Goal: Task Accomplishment & Management: Manage account settings

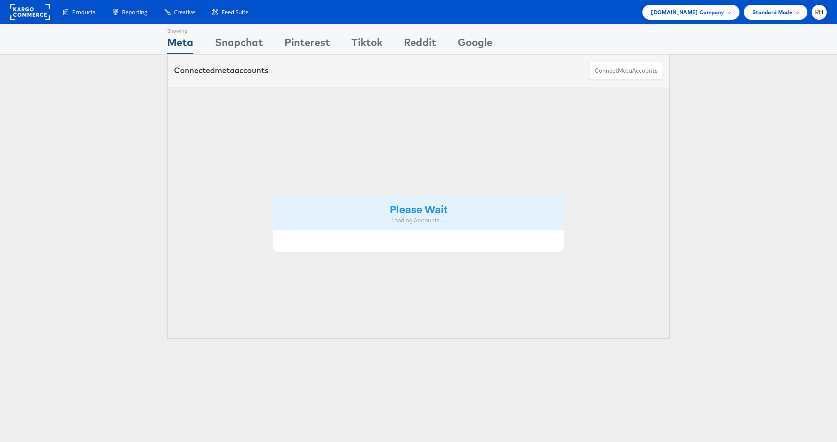
click at [760, 12] on span "Standard Mode" at bounding box center [772, 12] width 40 height 9
click at [722, 8] on span "[DOMAIN_NAME] Company" at bounding box center [687, 12] width 73 height 9
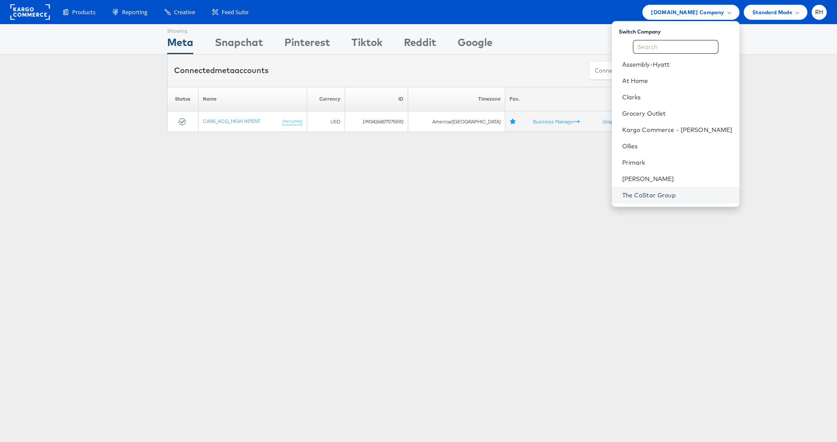
click at [676, 196] on link "The CoStar Group" at bounding box center [677, 195] width 110 height 9
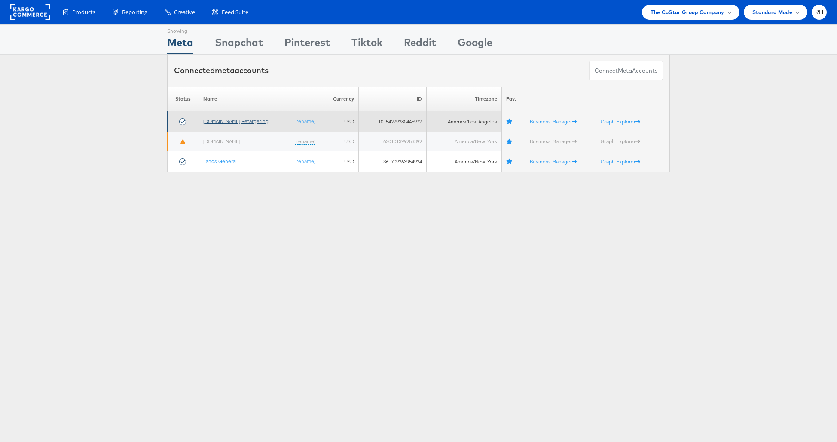
click at [215, 122] on link "Apartments.com Retargeting" at bounding box center [235, 121] width 65 height 6
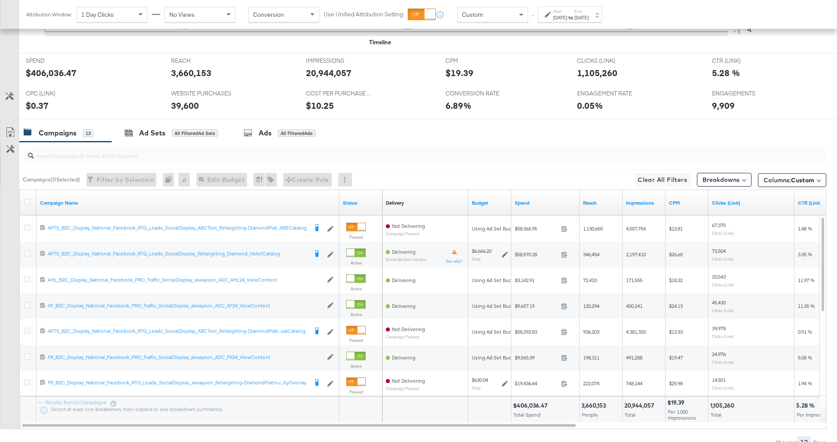
scroll to position [403, 0]
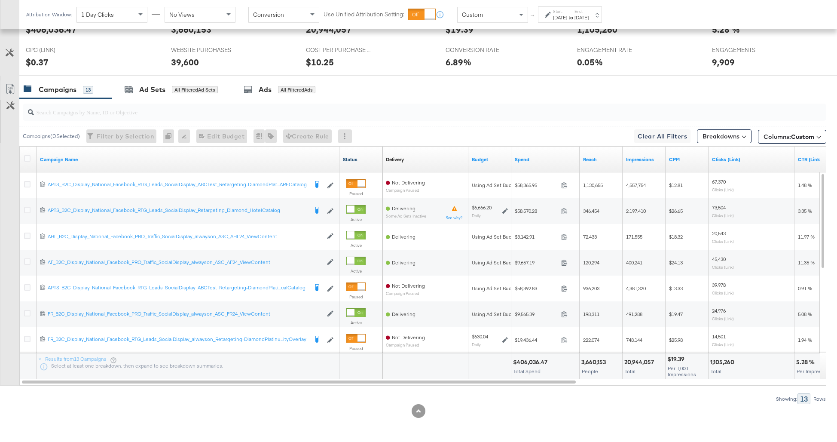
click at [362, 159] on link "Status" at bounding box center [361, 159] width 36 height 7
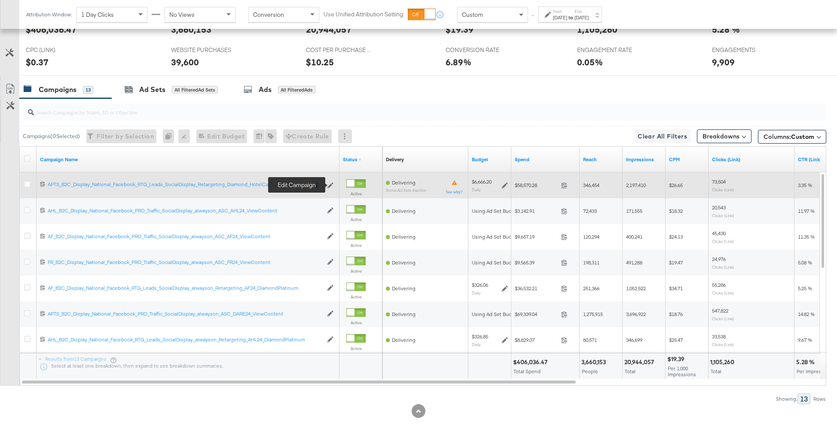
click at [330, 182] on icon at bounding box center [330, 185] width 6 height 6
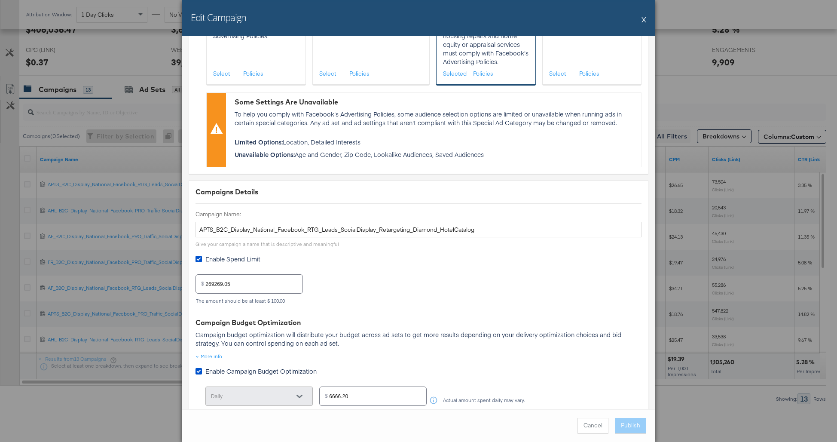
scroll to position [0, 0]
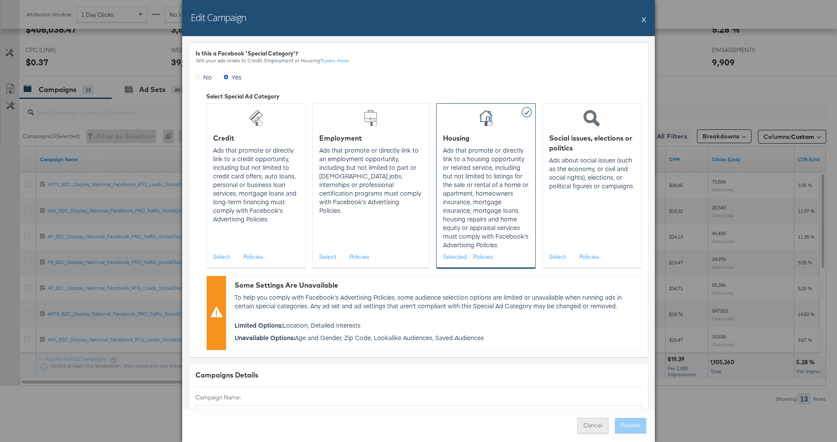
click at [593, 427] on button "Cancel" at bounding box center [593, 425] width 31 height 15
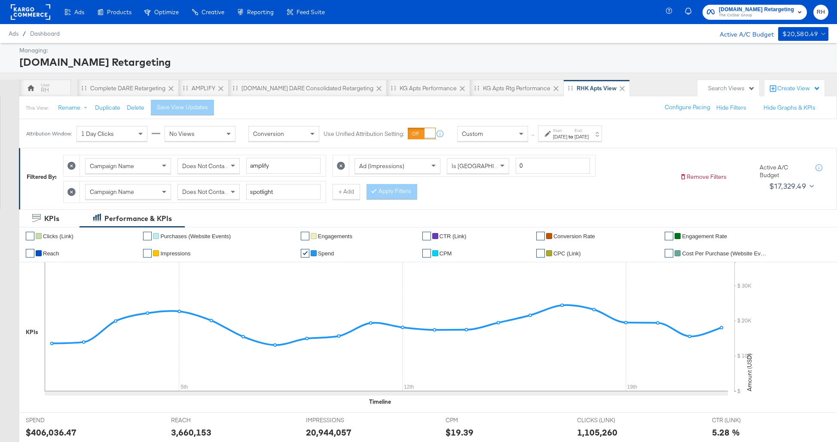
click at [45, 15] on rect at bounding box center [31, 11] width 40 height 15
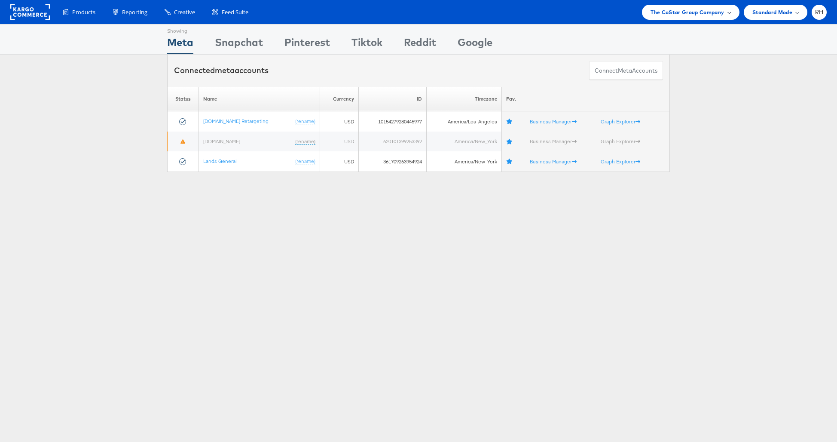
click at [652, 13] on span "The CoStar Group Company" at bounding box center [687, 12] width 73 height 9
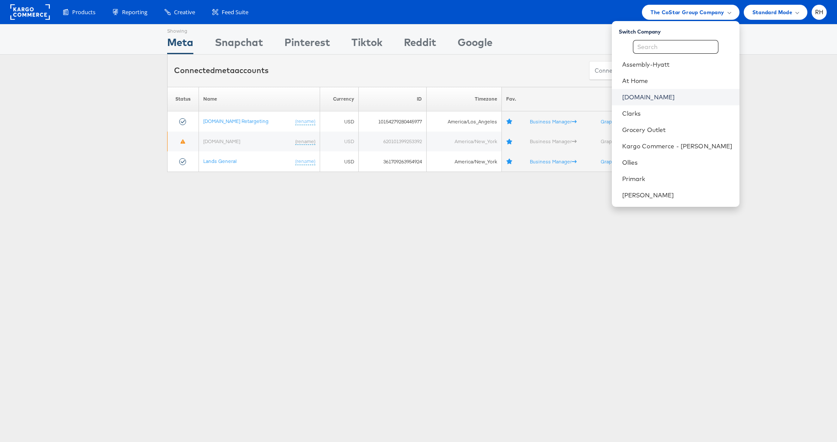
click at [669, 99] on link "Cars.com" at bounding box center [677, 97] width 110 height 9
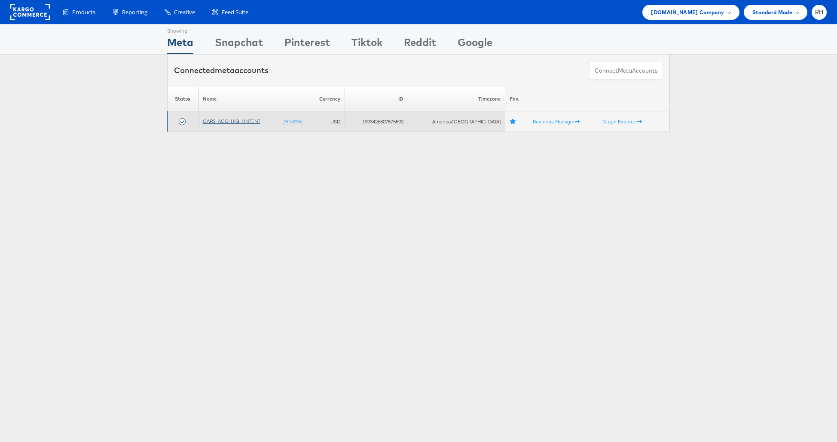
click at [248, 122] on link "CARS_ACQ_HIGH INTENT" at bounding box center [232, 121] width 58 height 6
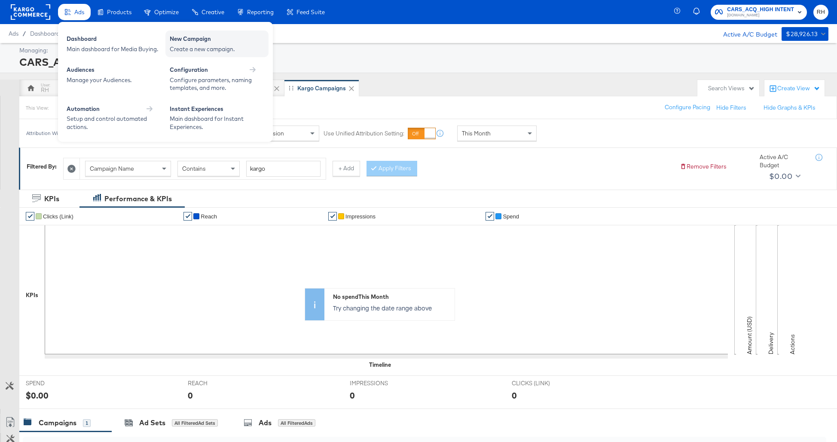
click at [182, 47] on div "Create a new campaign." at bounding box center [217, 49] width 95 height 8
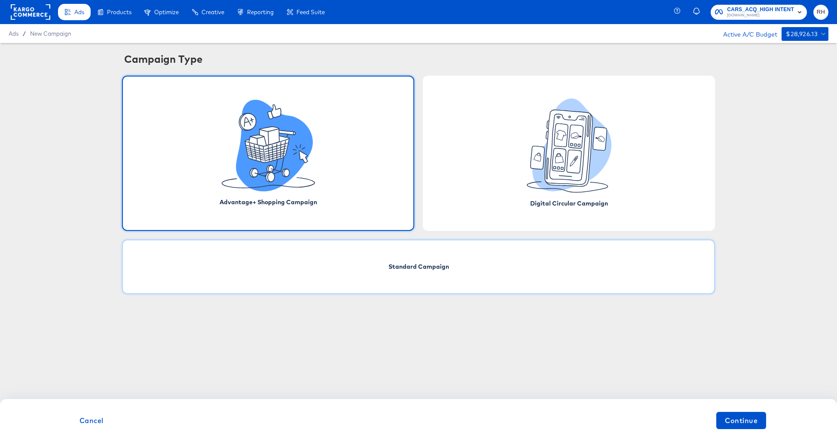
click at [432, 256] on div "Standard Campaign" at bounding box center [418, 266] width 593 height 55
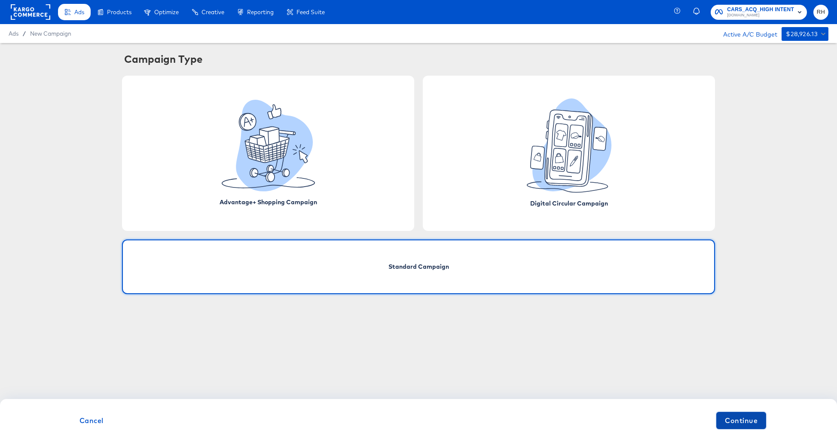
click at [749, 427] on button "Continue" at bounding box center [741, 420] width 50 height 17
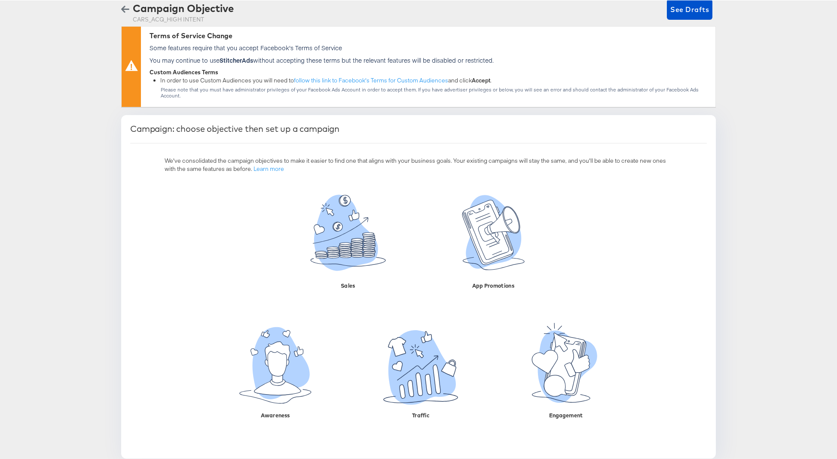
scroll to position [57, 0]
click at [121, 12] on icon "button" at bounding box center [125, 9] width 8 height 8
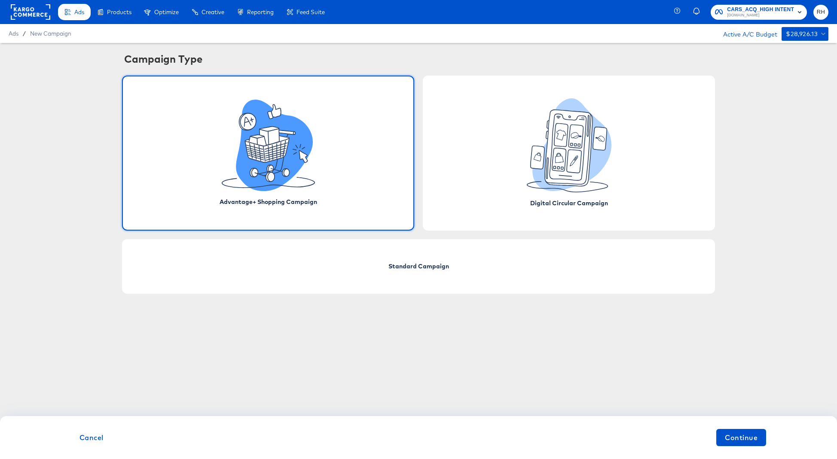
click at [31, 6] on rect at bounding box center [31, 11] width 40 height 15
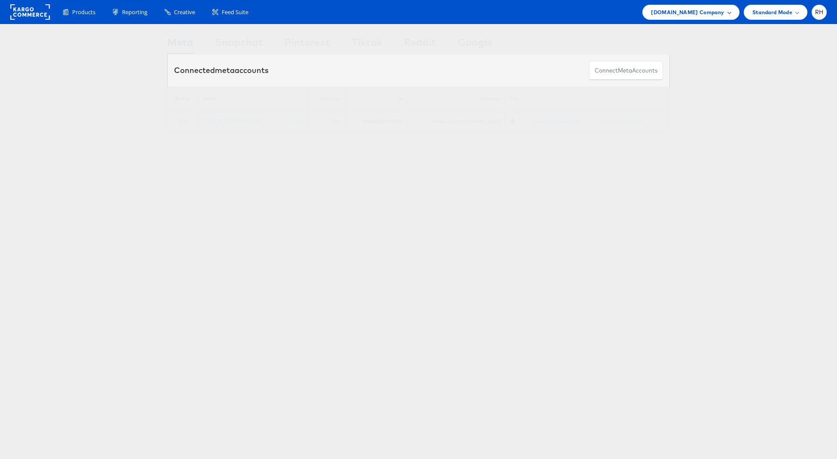
click at [707, 17] on div "[DOMAIN_NAME] Company" at bounding box center [690, 12] width 97 height 15
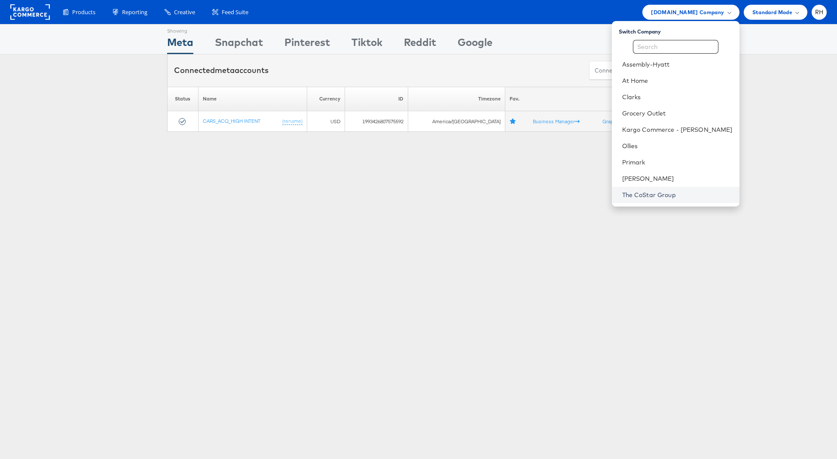
click at [672, 198] on link "The CoStar Group" at bounding box center [677, 195] width 110 height 9
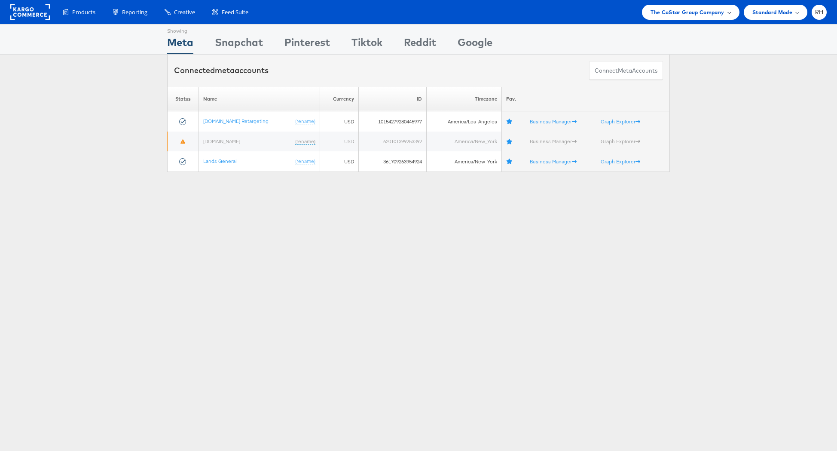
click at [673, 9] on span "The CoStar Group Company" at bounding box center [687, 12] width 73 height 9
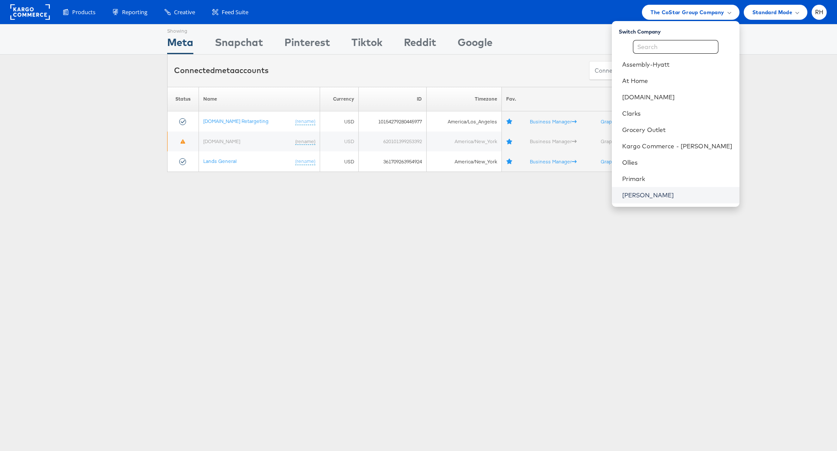
click at [647, 191] on link "[PERSON_NAME]" at bounding box center [677, 195] width 110 height 9
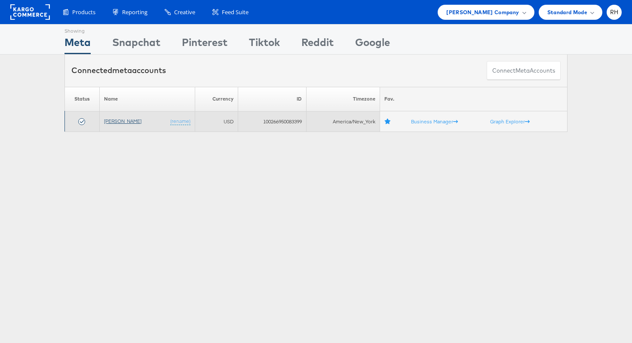
click at [116, 121] on link "[PERSON_NAME]" at bounding box center [122, 121] width 37 height 6
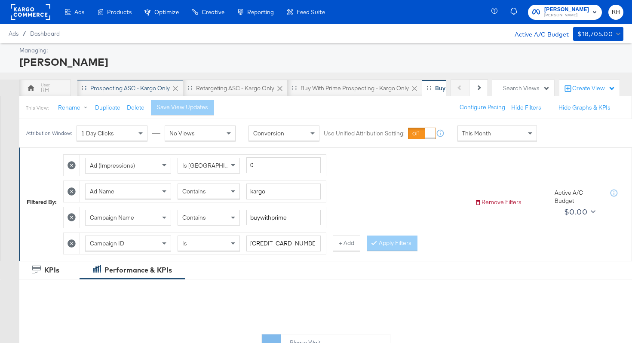
click at [113, 88] on div "Prospecting ASC - Kargo only" at bounding box center [130, 88] width 80 height 8
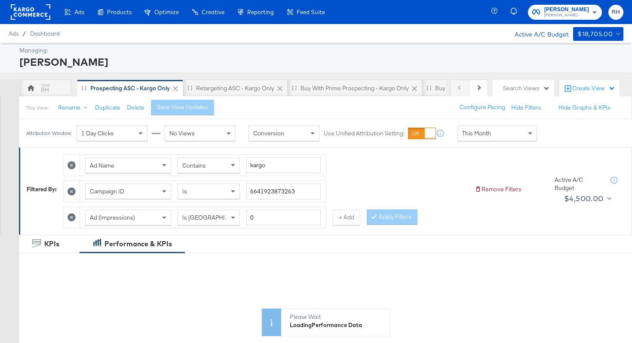
click at [475, 137] on span "This Month" at bounding box center [476, 133] width 29 height 8
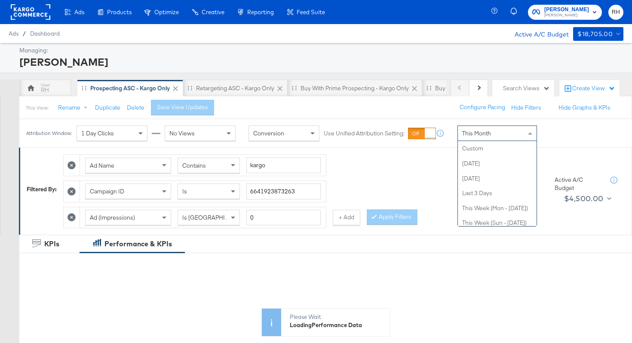
scroll to position [167, 0]
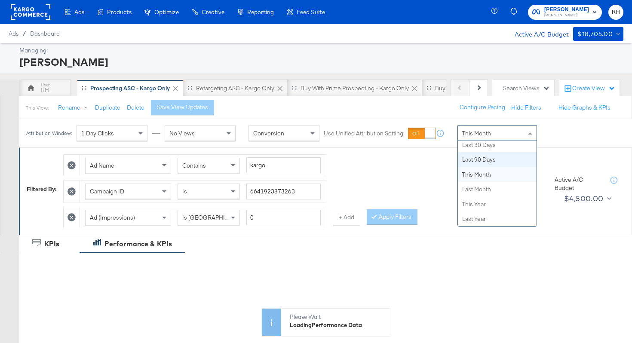
click at [397, 162] on div "Ad Name Contains kargo Campaign ID Is 6641923873263 Ad (Impressions) Is Greater…" at bounding box center [265, 189] width 404 height 78
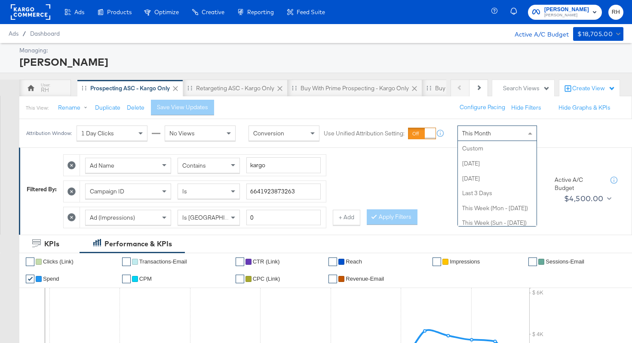
click at [477, 136] on span "This Month" at bounding box center [476, 133] width 29 height 8
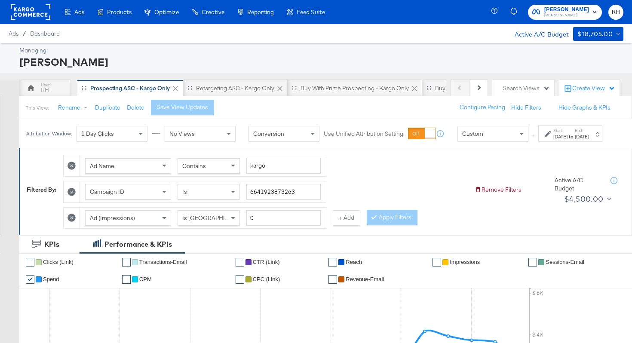
click at [553, 140] on div "Aug 21st 2025" at bounding box center [560, 136] width 14 height 7
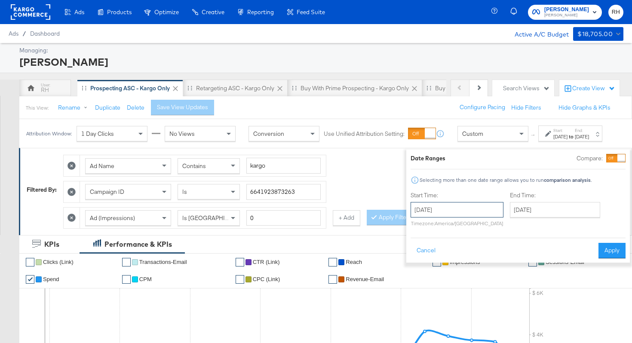
click at [475, 208] on input "August 21st 2025" at bounding box center [456, 209] width 93 height 15
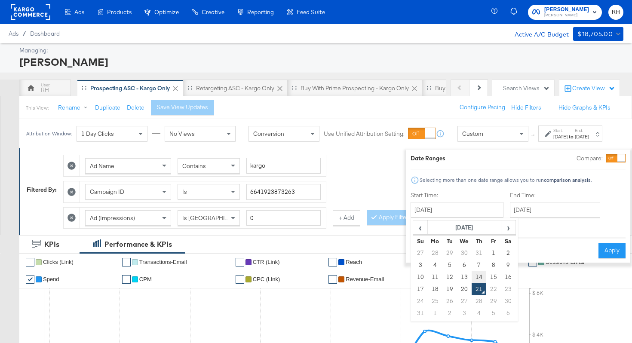
click at [471, 278] on td "14" at bounding box center [478, 277] width 15 height 12
type input "August 14th 2025"
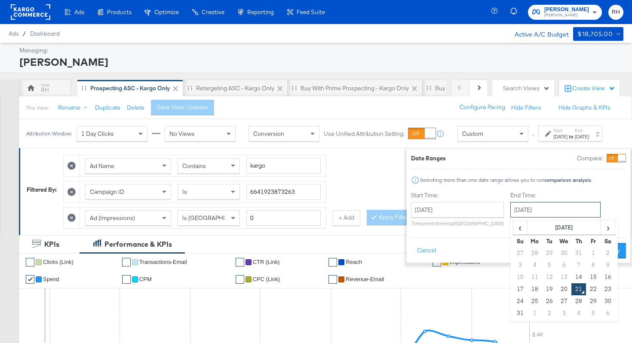
click at [529, 216] on input "August 21st 2025" at bounding box center [555, 209] width 90 height 15
click at [557, 291] on td "20" at bounding box center [564, 289] width 15 height 12
type input "August 20th 2025"
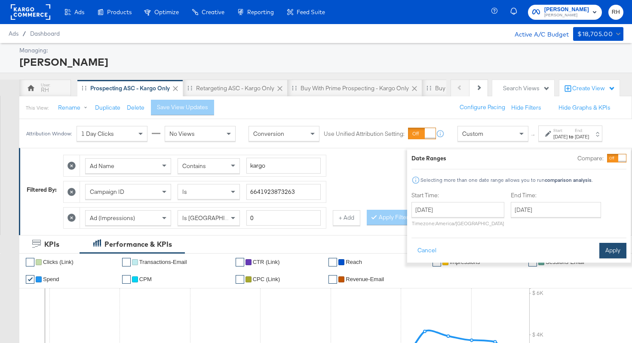
click at [599, 255] on button "Apply" at bounding box center [612, 250] width 27 height 15
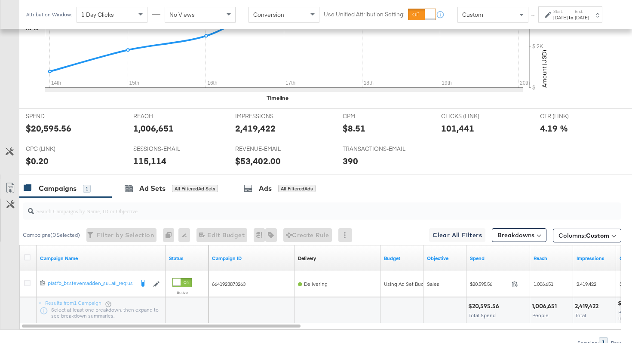
scroll to position [340, 0]
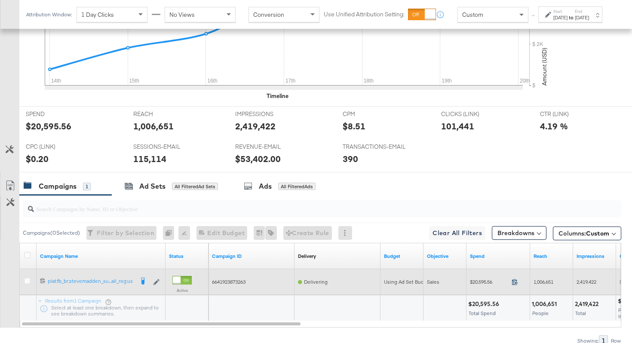
click at [515, 281] on icon at bounding box center [514, 281] width 6 height 6
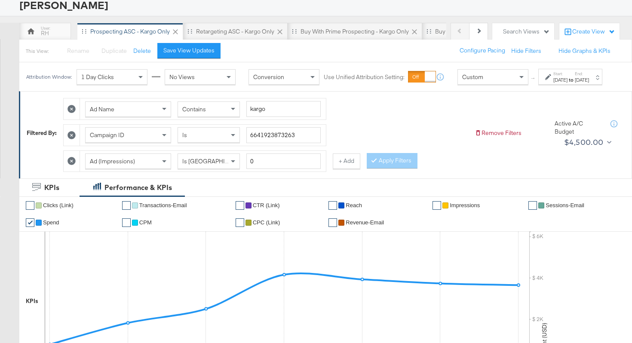
scroll to position [0, 0]
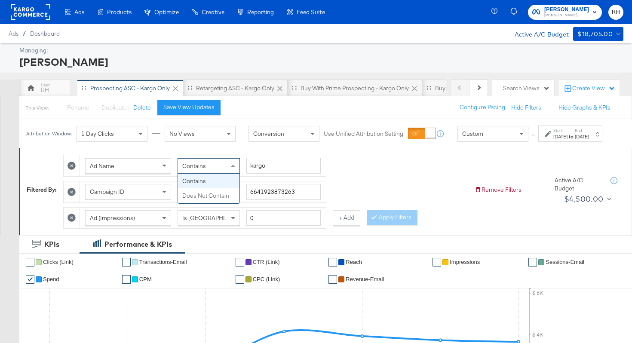
click at [202, 173] on div "Contains" at bounding box center [208, 166] width 61 height 15
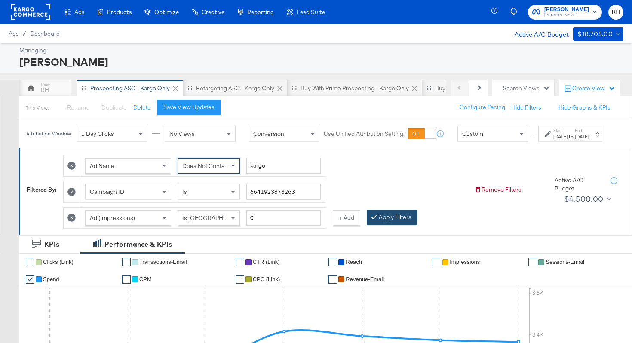
click at [389, 225] on button "Apply Filters" at bounding box center [392, 217] width 51 height 15
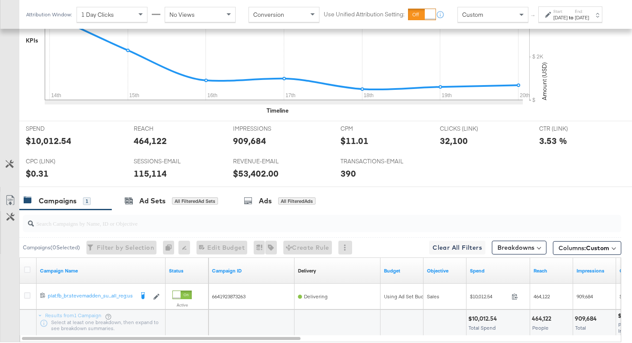
scroll to position [381, 0]
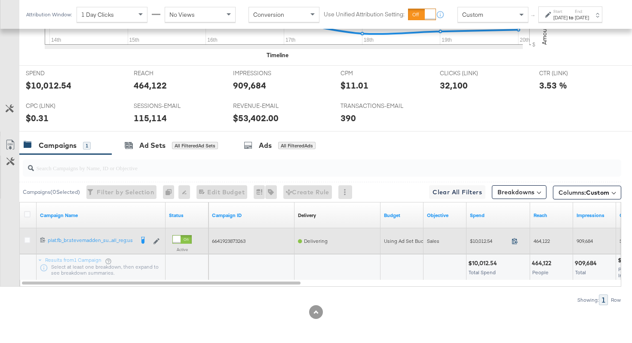
click at [512, 242] on icon at bounding box center [514, 241] width 6 height 6
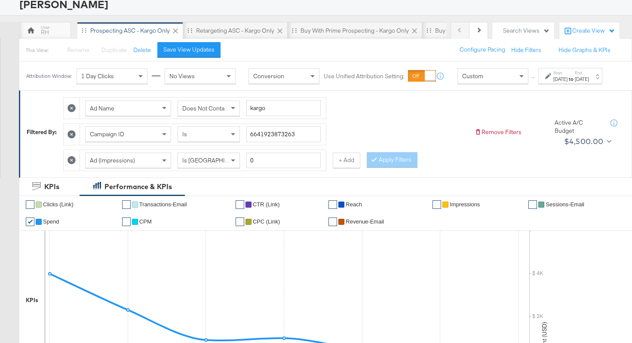
scroll to position [0, 0]
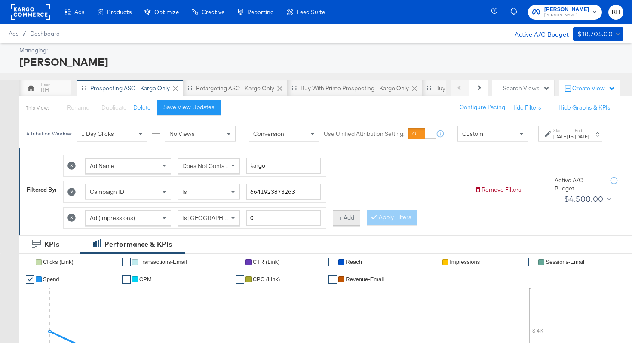
click at [343, 224] on button "+ Add" at bounding box center [347, 217] width 28 height 15
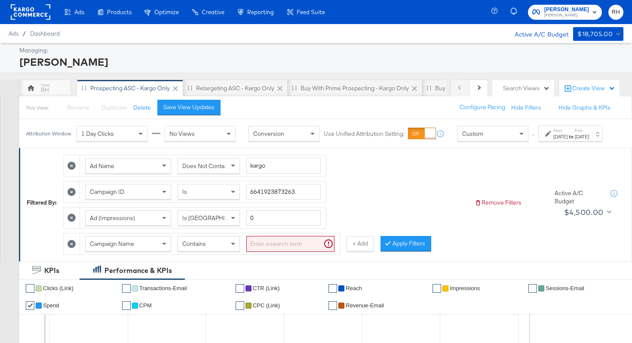
click at [147, 244] on div "Campaign Name Contains" at bounding box center [209, 244] width 249 height 16
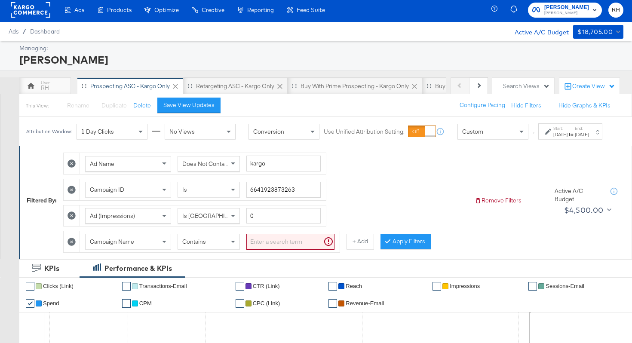
click at [138, 249] on div "Campaign Name" at bounding box center [128, 241] width 85 height 15
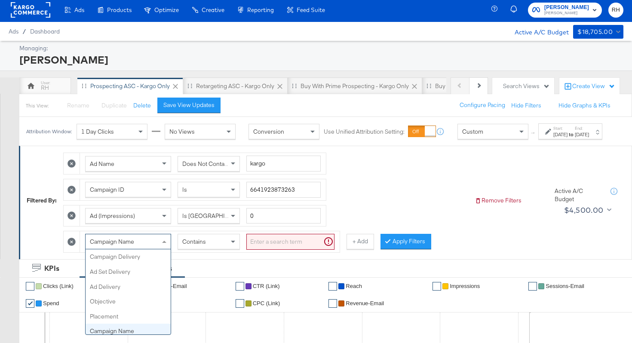
scroll to position [74, 0]
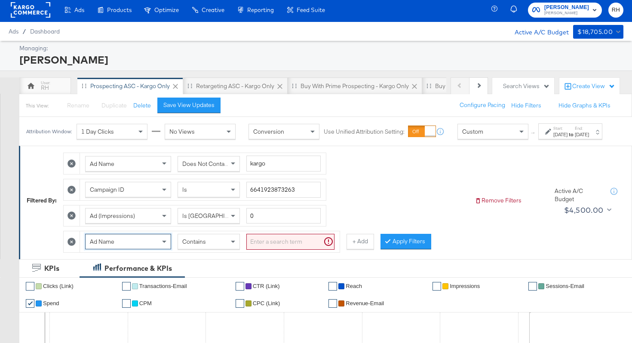
click at [292, 242] on input "search" at bounding box center [290, 242] width 88 height 16
type input "carousel"
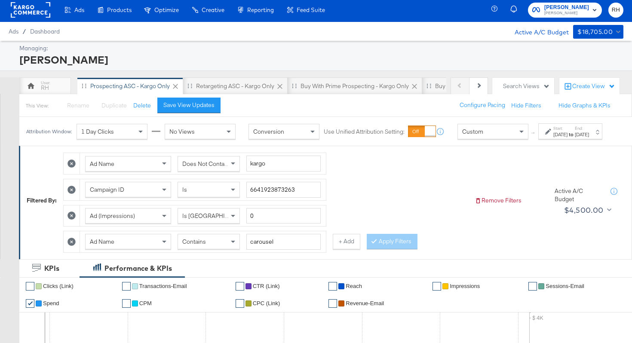
click at [413, 225] on div "Ad Name Does Not Contain kargo Campaign ID Is 6641923873263 Ad (Impressions) Is…" at bounding box center [265, 200] width 404 height 104
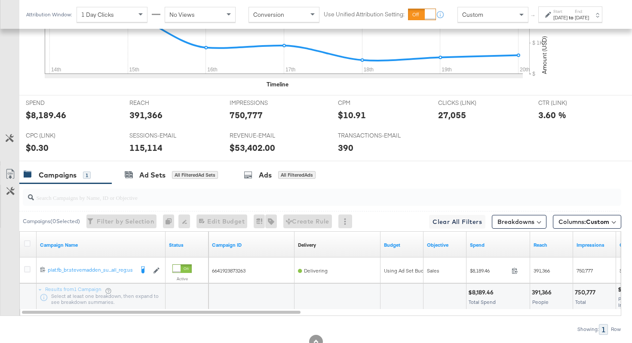
scroll to position [378, 0]
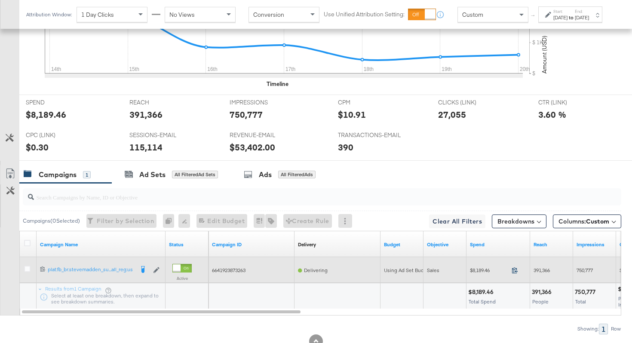
click at [514, 269] on icon at bounding box center [514, 270] width 6 height 6
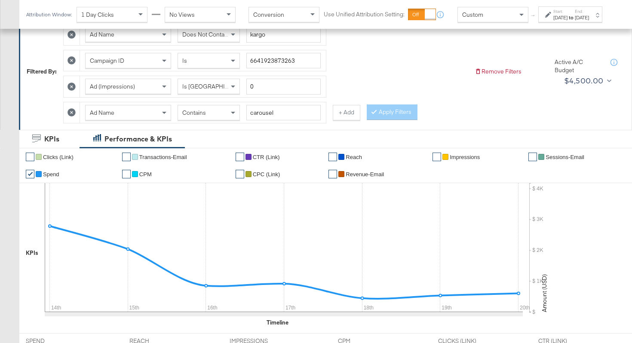
scroll to position [0, 0]
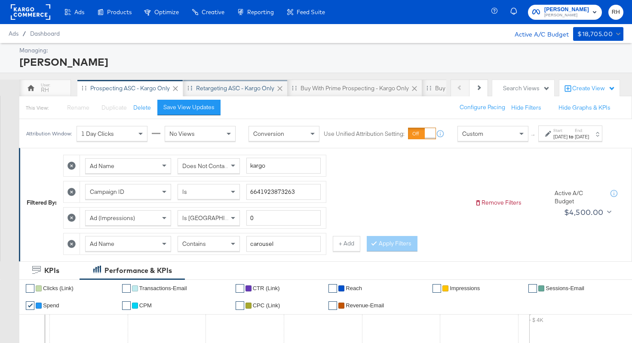
click at [248, 86] on div "Retargeting ASC - Kargo only" at bounding box center [235, 88] width 78 height 8
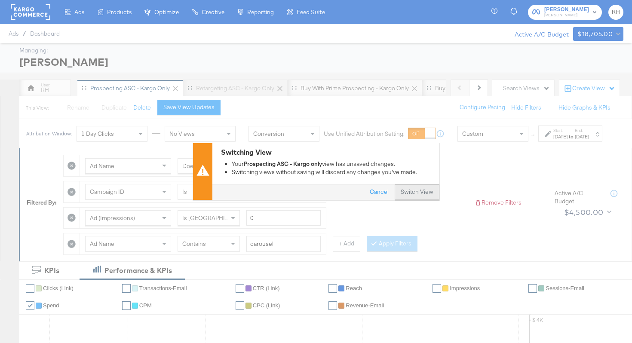
click at [408, 197] on button "Switch View" at bounding box center [417, 192] width 45 height 15
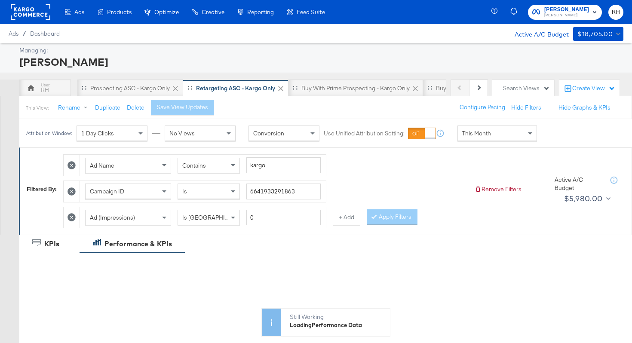
click at [513, 134] on div "This Month" at bounding box center [497, 133] width 79 height 15
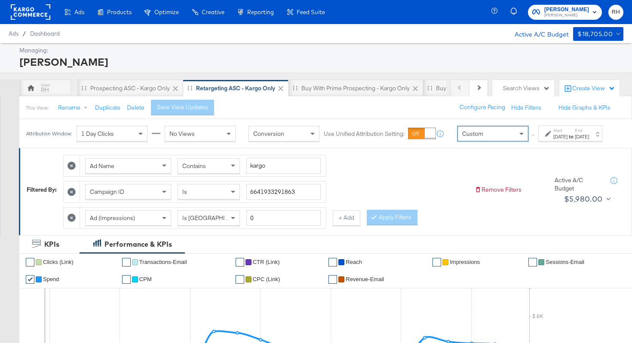
click at [538, 141] on div "Start: Aug 21st 2025 to End: Aug 21st 2025" at bounding box center [570, 133] width 64 height 16
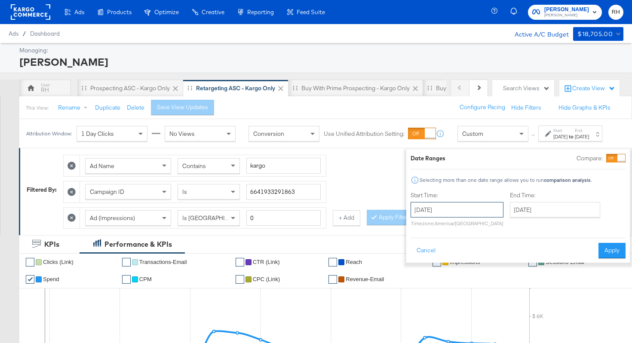
click at [465, 216] on input "August 21st 2025" at bounding box center [456, 209] width 93 height 15
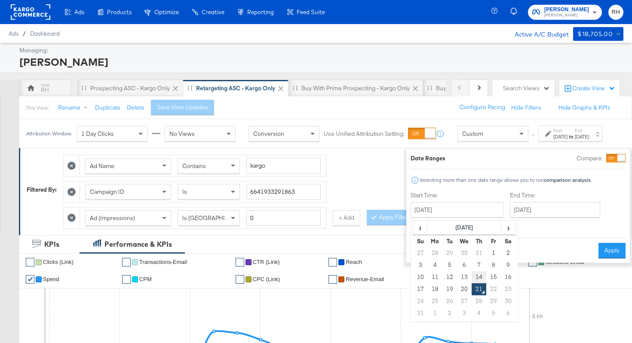
click at [471, 276] on td "14" at bounding box center [478, 277] width 15 height 12
type input "August 14th 2025"
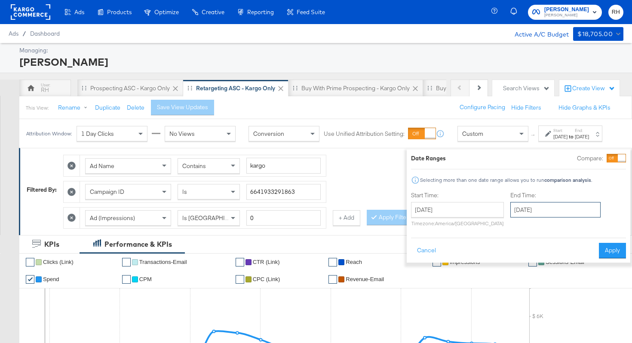
click at [510, 214] on input "August 21st 2025" at bounding box center [555, 209] width 90 height 15
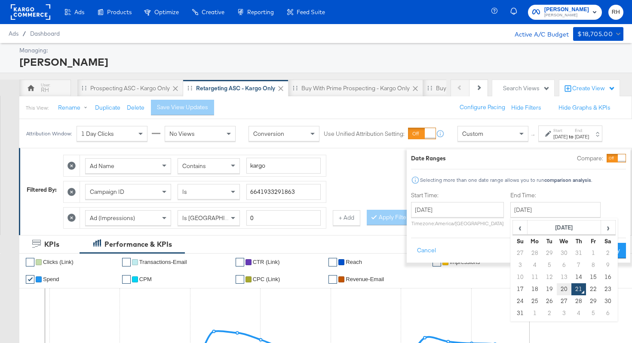
click at [557, 292] on td "20" at bounding box center [564, 289] width 15 height 12
type input "August 20th 2025"
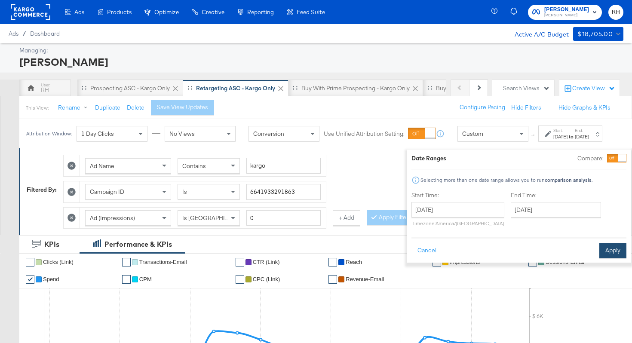
click at [608, 249] on button "Apply" at bounding box center [612, 250] width 27 height 15
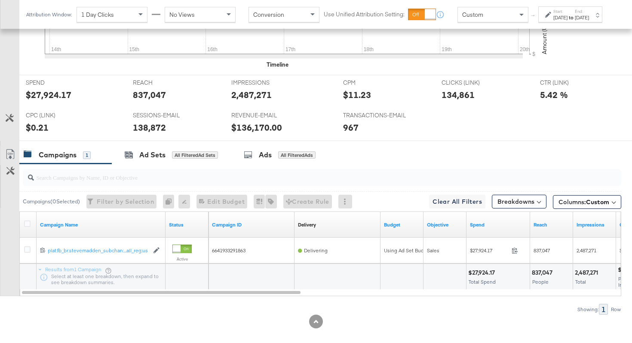
scroll to position [381, 0]
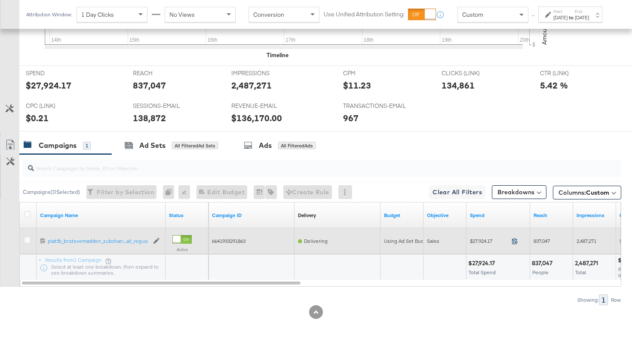
click at [513, 240] on icon at bounding box center [514, 241] width 6 height 6
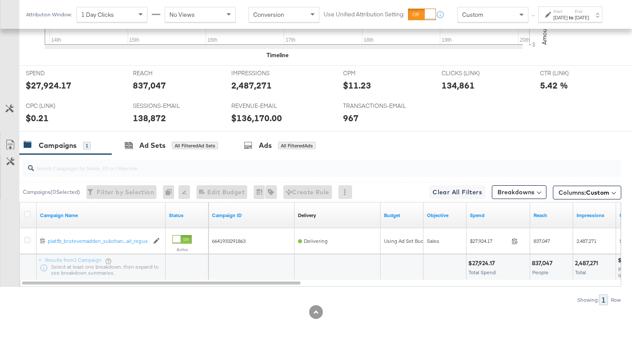
scroll to position [0, 0]
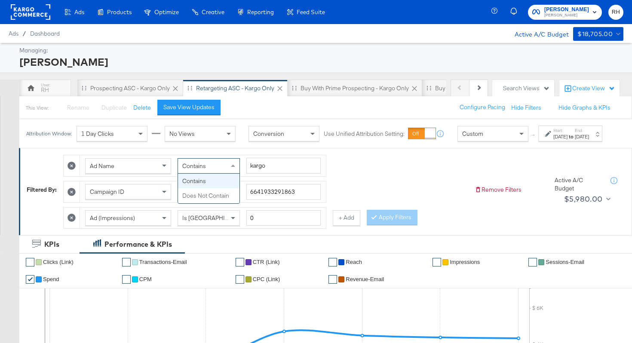
click at [200, 170] on span "Contains" at bounding box center [194, 166] width 24 height 8
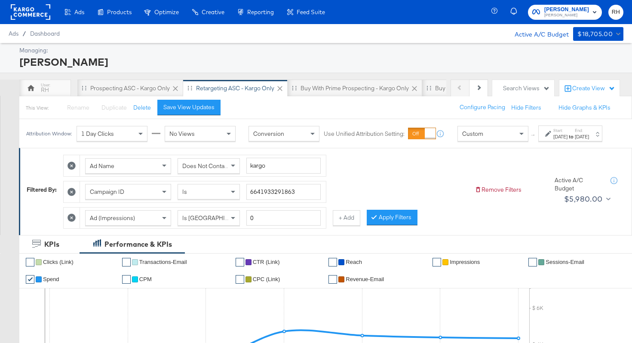
click at [387, 229] on div "Ad Name Does Not Contain kargo Campaign ID Is 6641933291863 Ad (Impressions) Is…" at bounding box center [265, 189] width 404 height 78
click at [388, 225] on button "Apply Filters" at bounding box center [392, 217] width 51 height 15
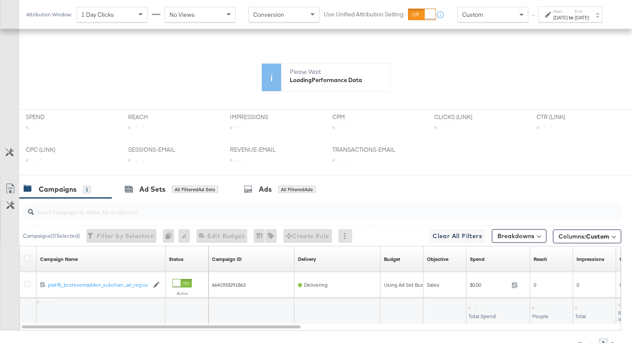
scroll to position [297, 0]
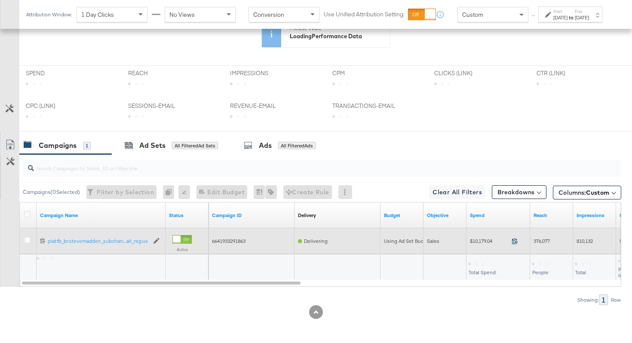
click at [513, 241] on icon at bounding box center [514, 241] width 6 height 6
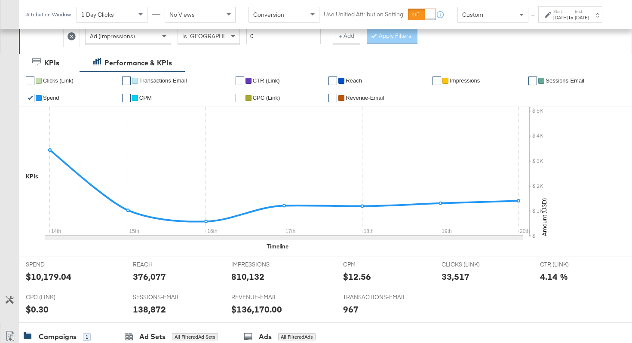
scroll to position [119, 0]
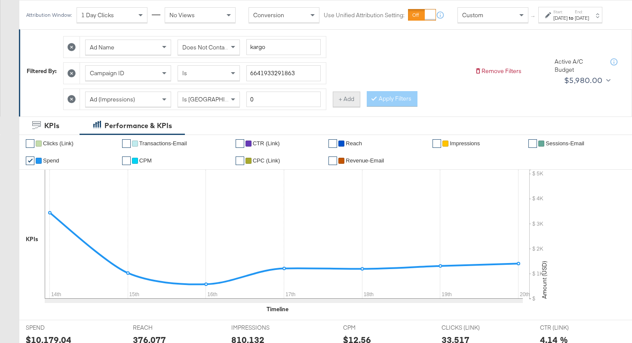
click at [341, 106] on button "+ Add" at bounding box center [347, 99] width 28 height 15
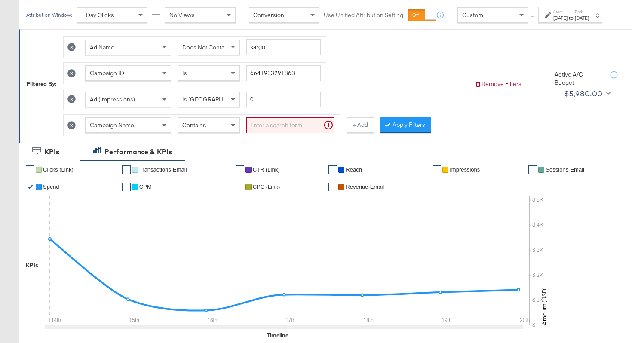
click at [148, 132] on div "Campaign Name" at bounding box center [128, 125] width 85 height 15
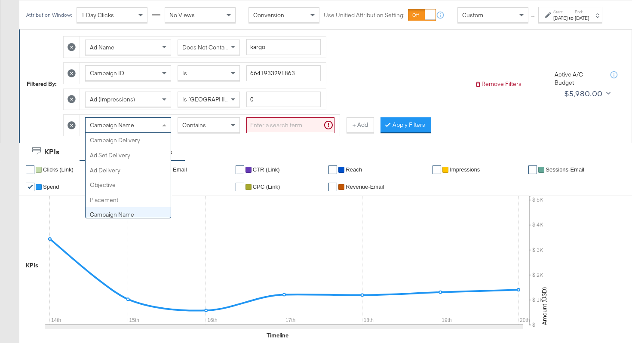
scroll to position [74, 0]
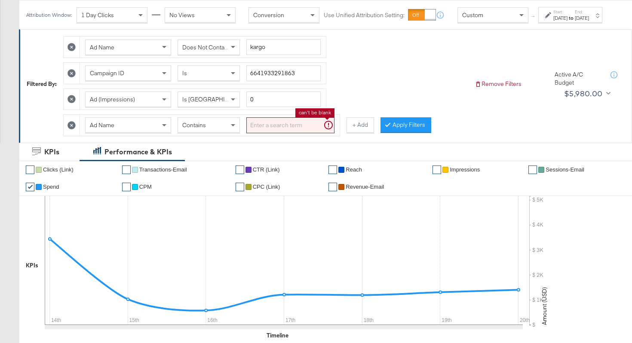
click at [261, 133] on input "search" at bounding box center [290, 125] width 88 height 16
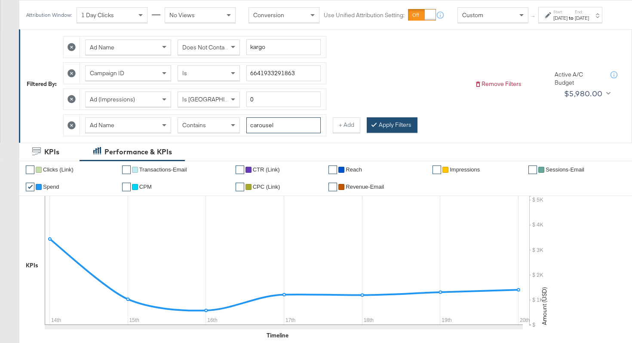
type input "carousel"
click at [382, 133] on button "Apply Filters" at bounding box center [392, 124] width 51 height 15
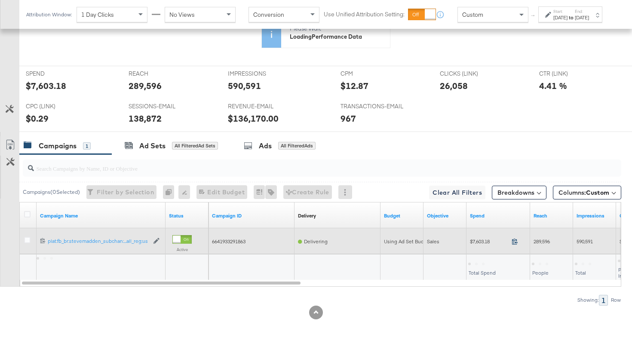
scroll to position [407, 0]
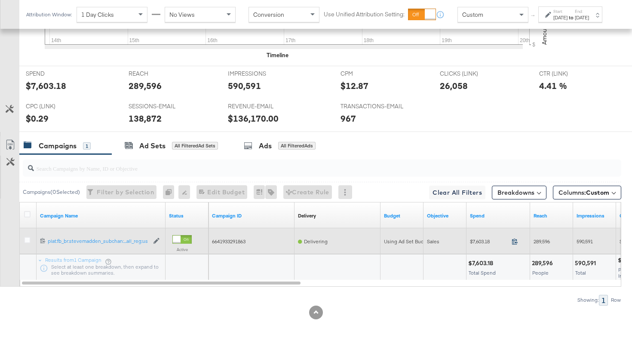
click at [515, 242] on icon at bounding box center [514, 241] width 6 height 6
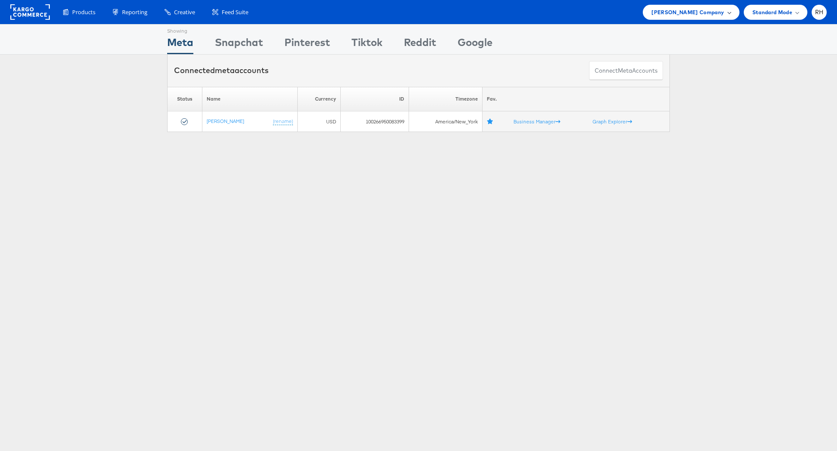
click at [703, 15] on span "Steve Madden Company" at bounding box center [688, 12] width 73 height 9
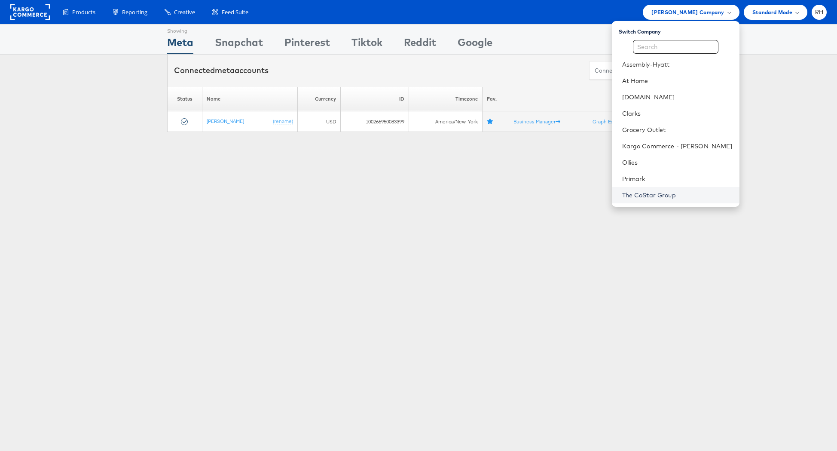
click at [660, 192] on link "The CoStar Group" at bounding box center [677, 195] width 110 height 9
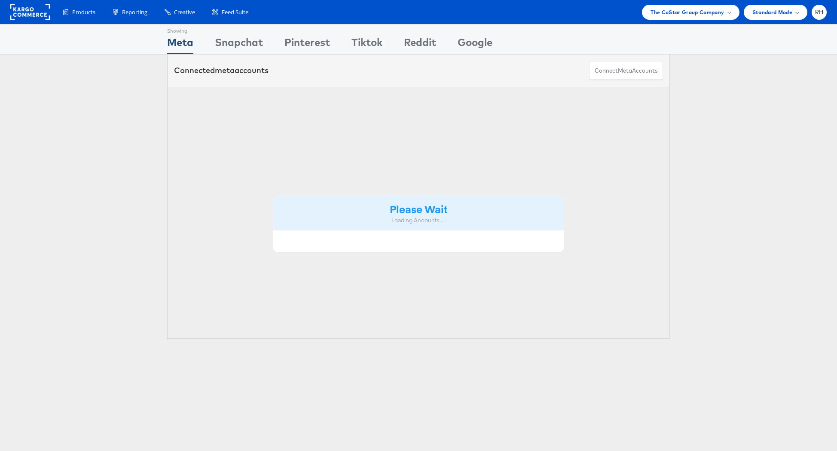
click at [701, 13] on span "The CoStar Group Company" at bounding box center [687, 12] width 73 height 9
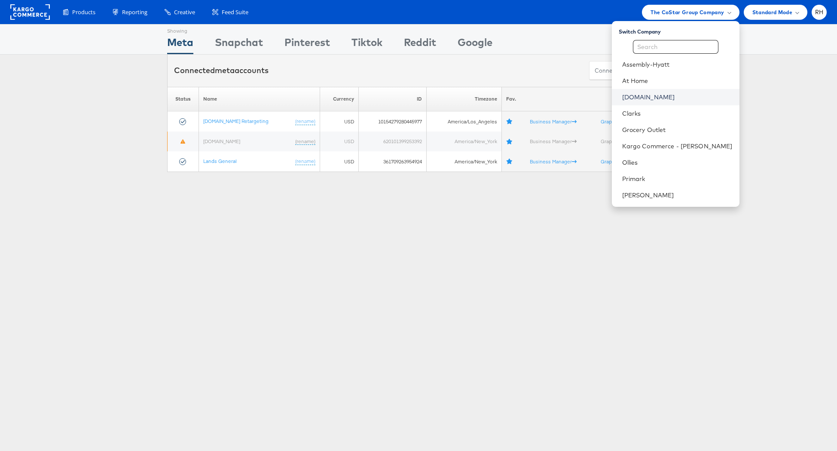
click at [669, 95] on link "Cars.com" at bounding box center [677, 97] width 110 height 9
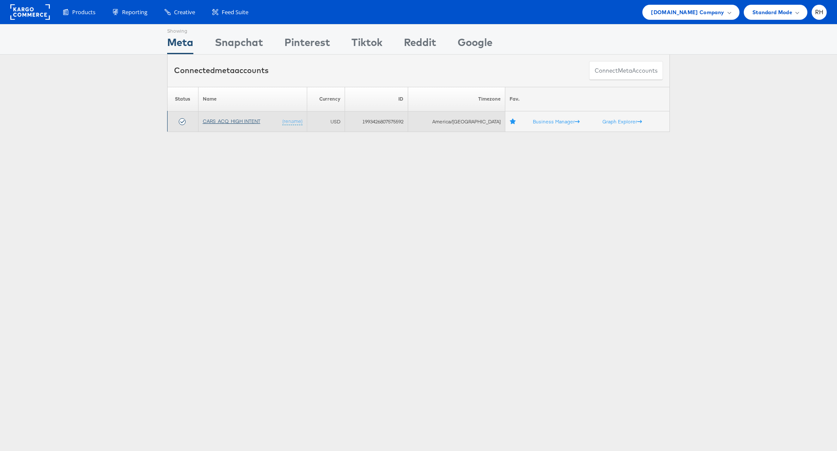
click at [222, 122] on link "CARS_ACQ_HIGH INTENT" at bounding box center [232, 121] width 58 height 6
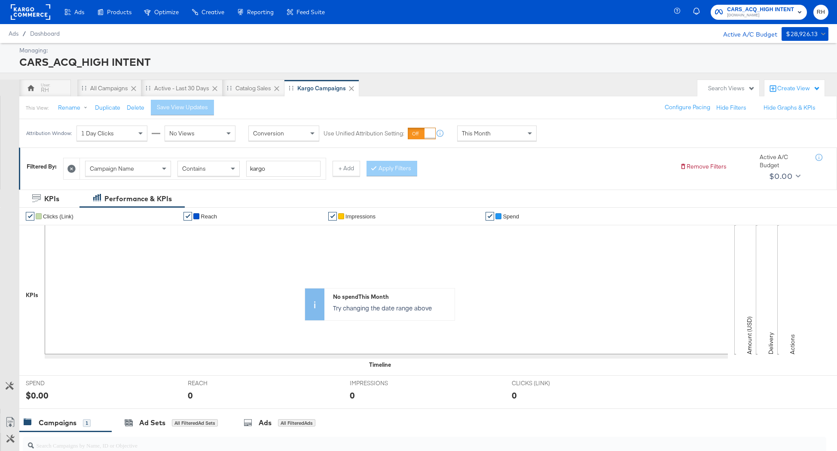
scroll to position [169, 0]
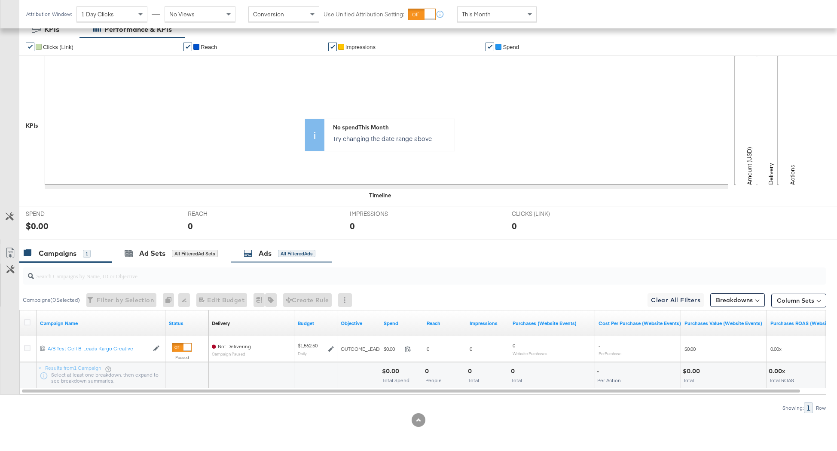
click at [303, 258] on div "Ads All Filtered Ads" at bounding box center [281, 253] width 101 height 18
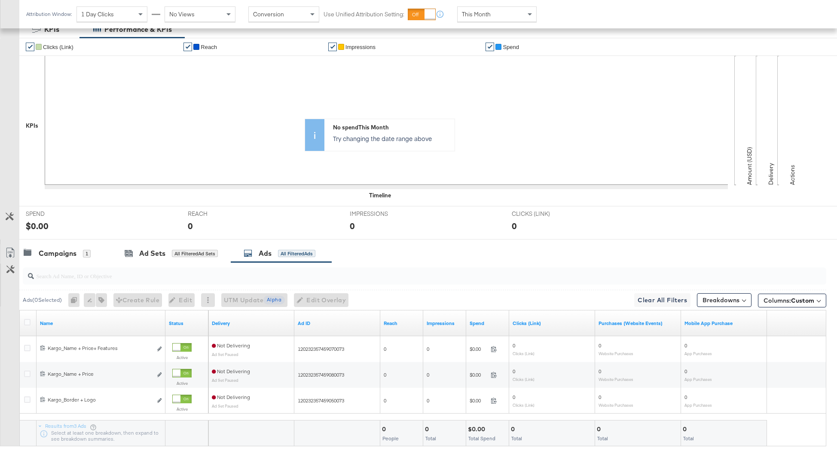
scroll to position [221, 0]
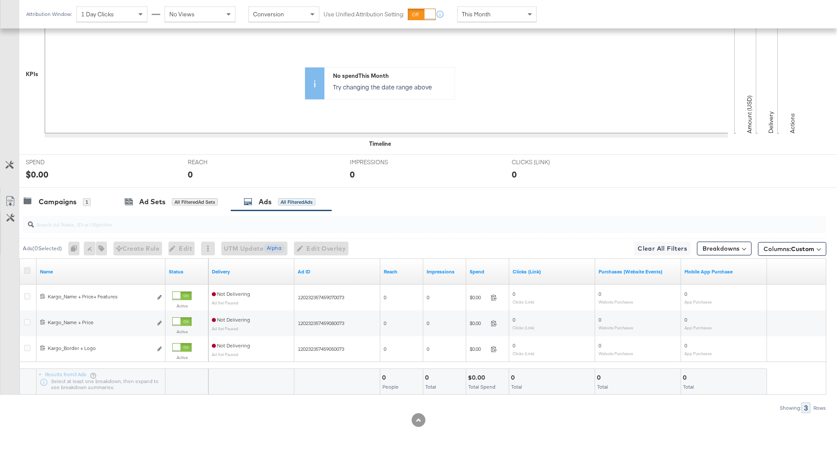
click at [28, 272] on icon at bounding box center [27, 270] width 6 height 6
click at [0, 0] on input "checkbox" at bounding box center [0, 0] width 0 height 0
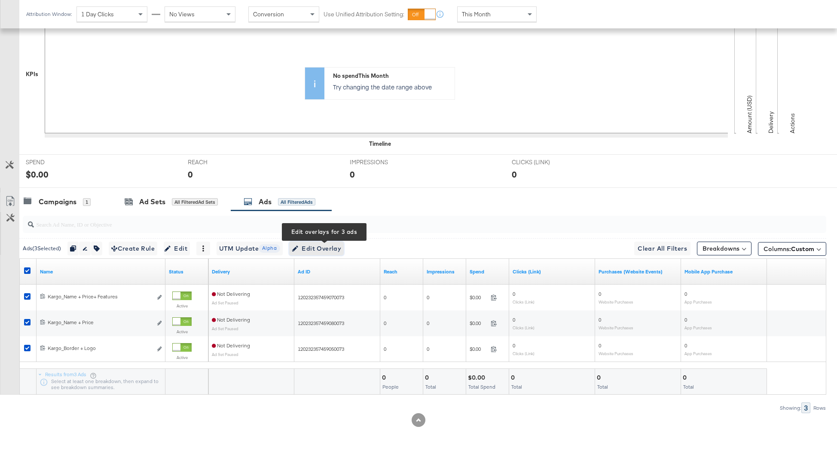
click at [336, 248] on span "Edit Overlay Edit overlays for 3 ads" at bounding box center [316, 248] width 49 height 11
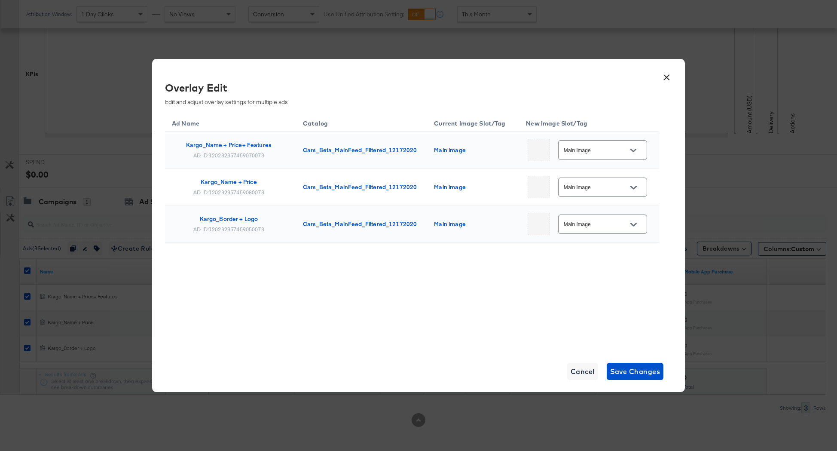
click at [633, 150] on icon "Open" at bounding box center [633, 150] width 6 height 6
click at [664, 74] on button "×" at bounding box center [666, 74] width 15 height 15
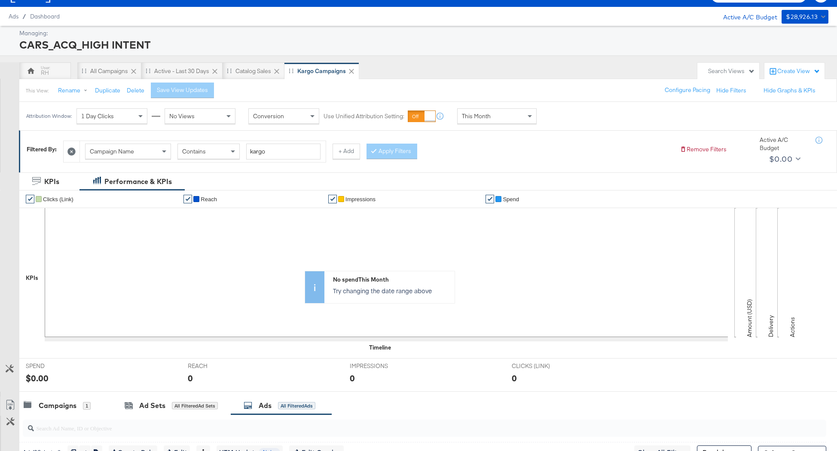
scroll to position [0, 0]
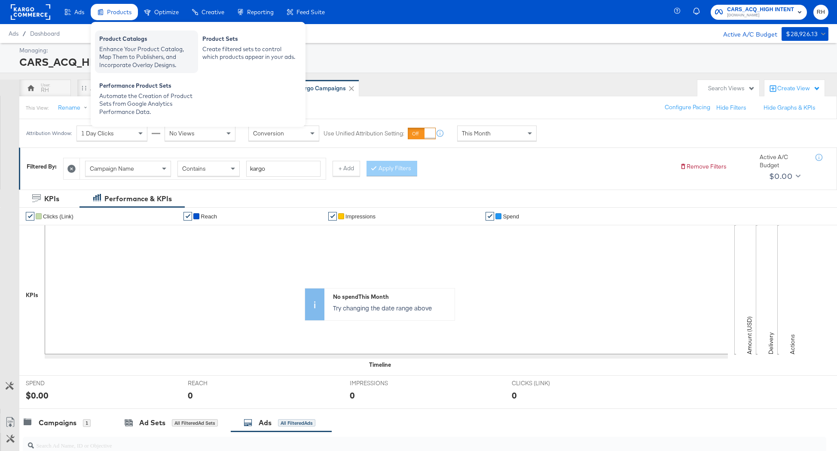
click at [120, 48] on div "Enhance Your Product Catalog, Map Them to Publishers, and Incorporate Overlay D…" at bounding box center [146, 57] width 95 height 24
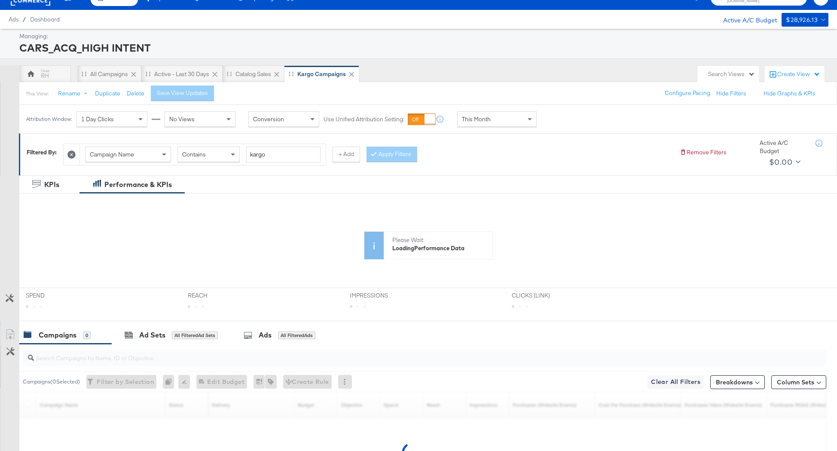
scroll to position [169, 0]
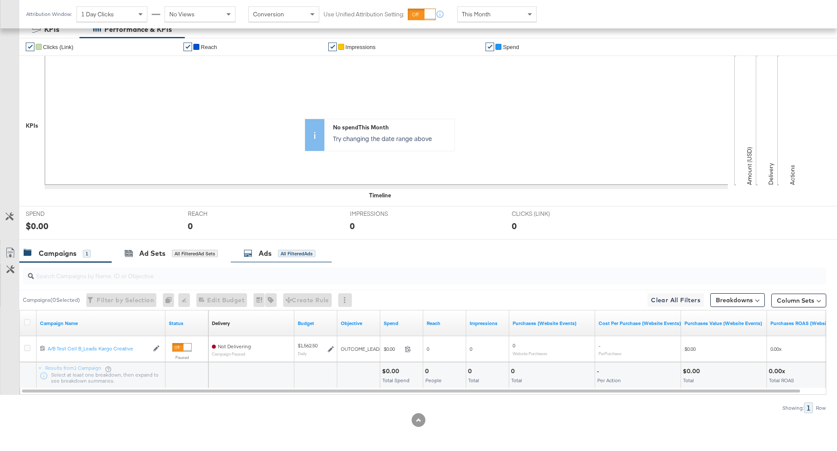
click at [277, 254] on div "Ads All Filtered Ads" at bounding box center [280, 253] width 72 height 10
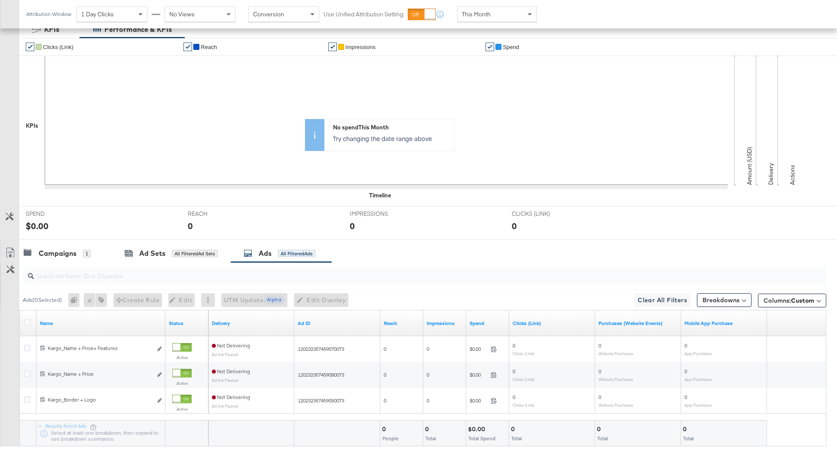
scroll to position [221, 0]
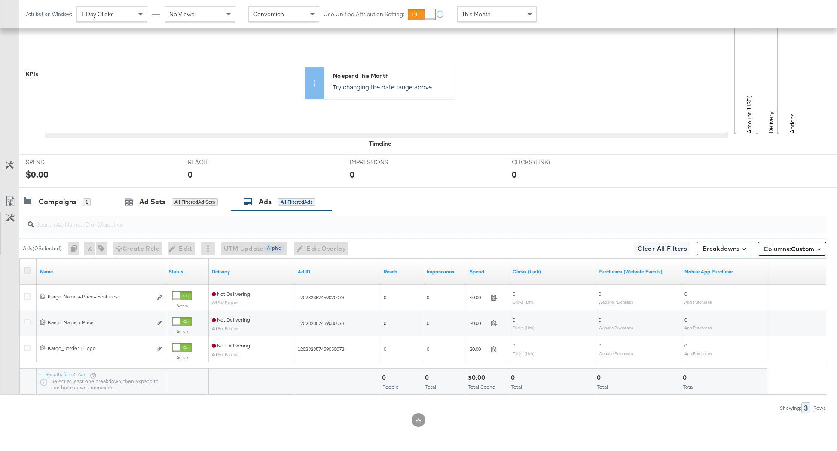
click at [27, 271] on icon at bounding box center [27, 270] width 6 height 6
click at [0, 0] on input "checkbox" at bounding box center [0, 0] width 0 height 0
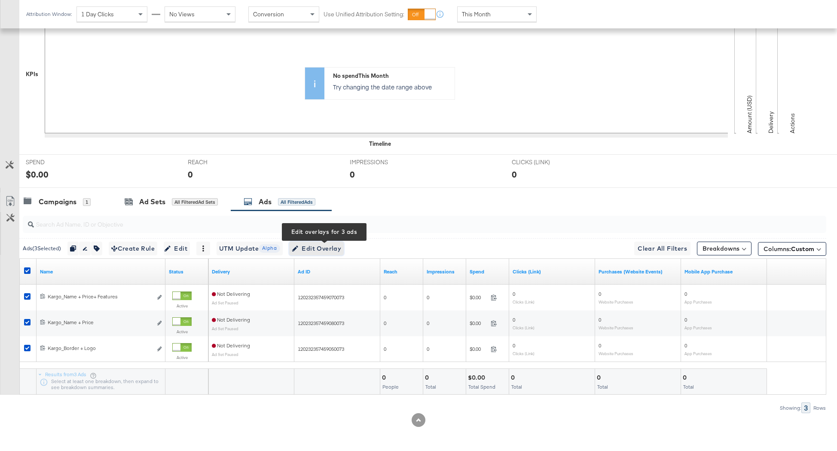
click at [311, 247] on span "Edit Overlay Edit overlays for 3 ads" at bounding box center [316, 248] width 49 height 11
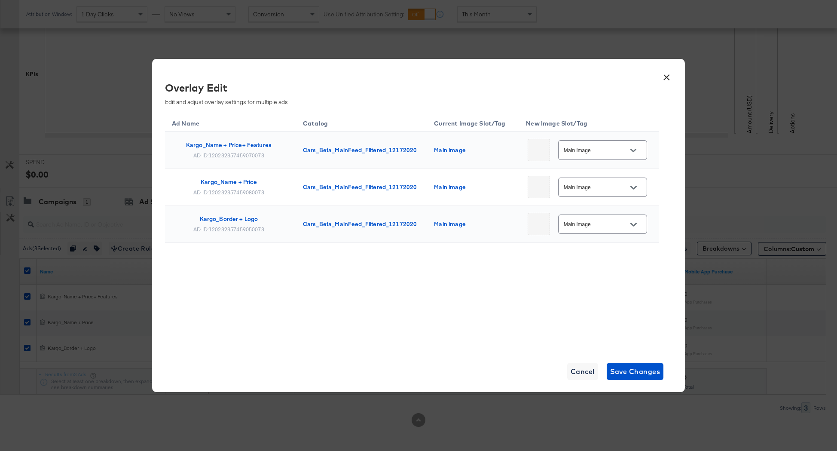
click at [627, 152] on button "Open" at bounding box center [633, 150] width 13 height 13
click at [492, 291] on div "Ad Name Catalog Current Image Slot/Tag New Image Slot/Tag Kargo_Name + Price+ F…" at bounding box center [412, 231] width 494 height 236
click at [612, 151] on input "Main image" at bounding box center [596, 150] width 68 height 10
click at [619, 115] on th "New Image Slot/Tag" at bounding box center [589, 122] width 140 height 19
click at [627, 151] on button "Open" at bounding box center [633, 150] width 13 height 13
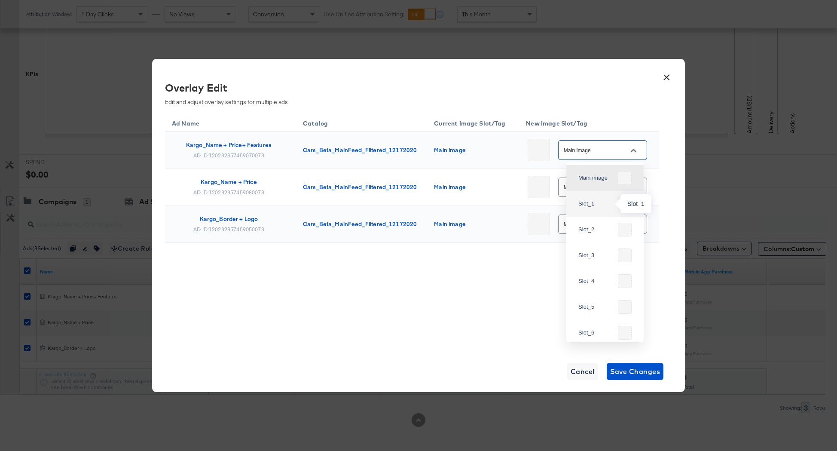
click at [584, 203] on div "Slot_1" at bounding box center [596, 203] width 36 height 9
type input "Slot_1"
click at [615, 372] on span "Save Changes" at bounding box center [635, 371] width 50 height 12
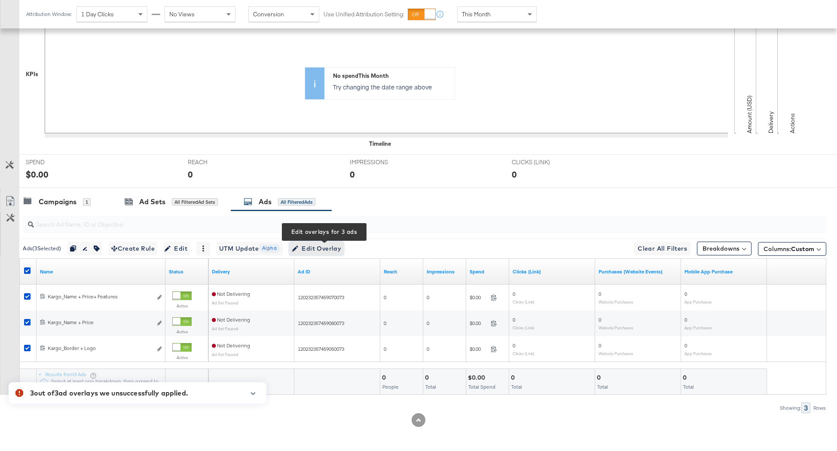
click at [318, 248] on span "Edit Overlay Edit overlays for 3 ads" at bounding box center [316, 248] width 49 height 11
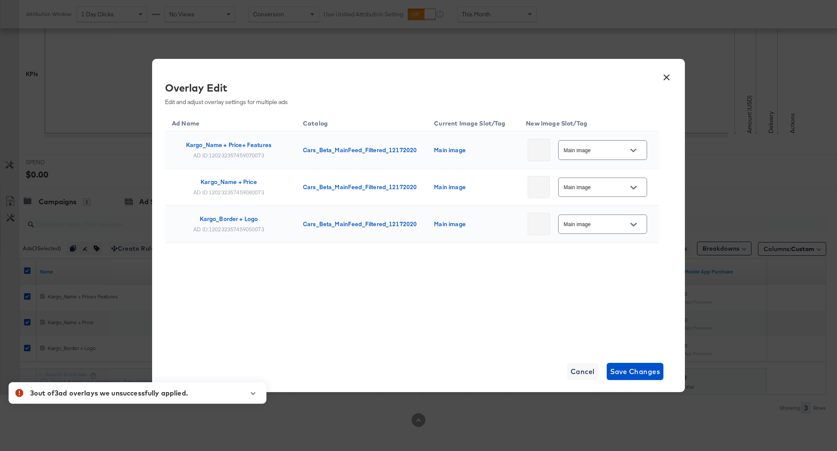
click at [254, 392] on icon "button" at bounding box center [253, 393] width 6 height 5
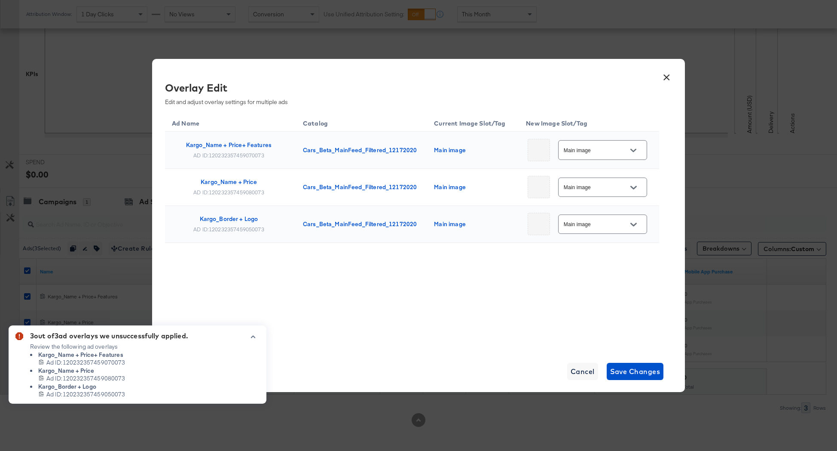
click at [250, 336] on icon "button" at bounding box center [253, 336] width 6 height 5
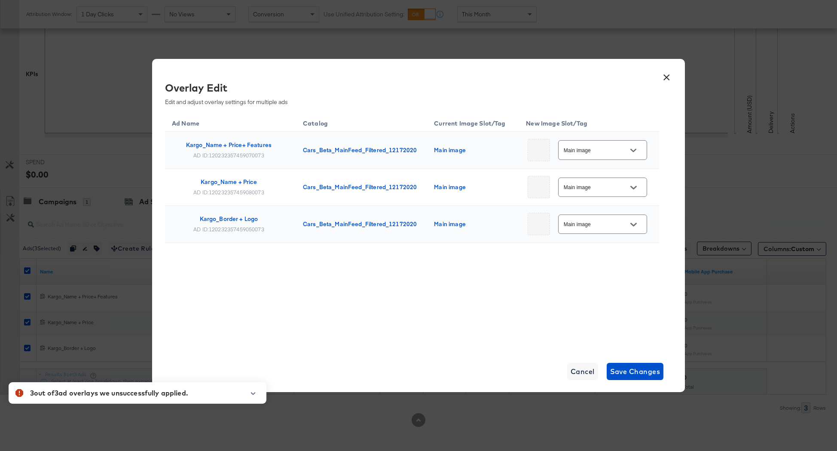
click at [621, 149] on input "Main image" at bounding box center [596, 150] width 68 height 10
click at [586, 207] on div "Slot_1" at bounding box center [596, 203] width 36 height 9
type input "Slot_1"
click at [608, 183] on input "Main image" at bounding box center [596, 188] width 68 height 10
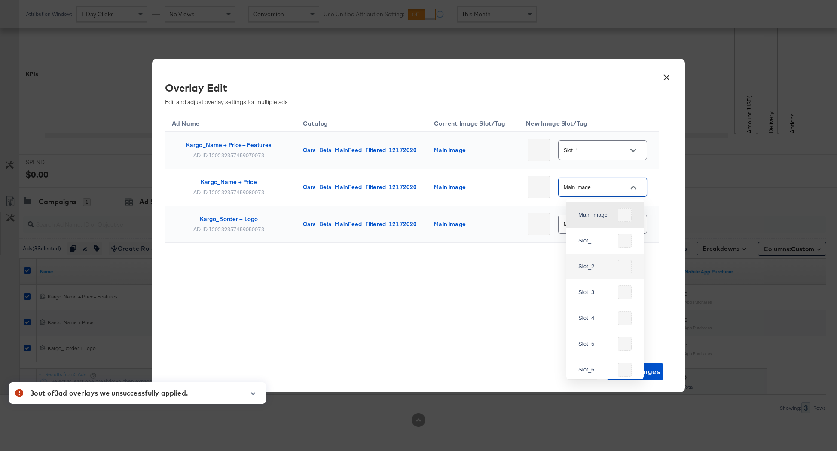
click at [578, 262] on div "Slot_2" at bounding box center [596, 266] width 36 height 9
type input "Slot_2"
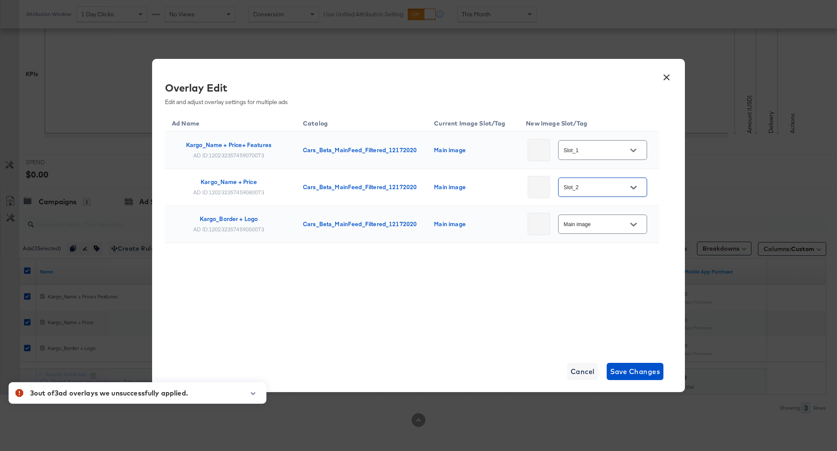
click at [596, 223] on input "Main image" at bounding box center [596, 225] width 68 height 10
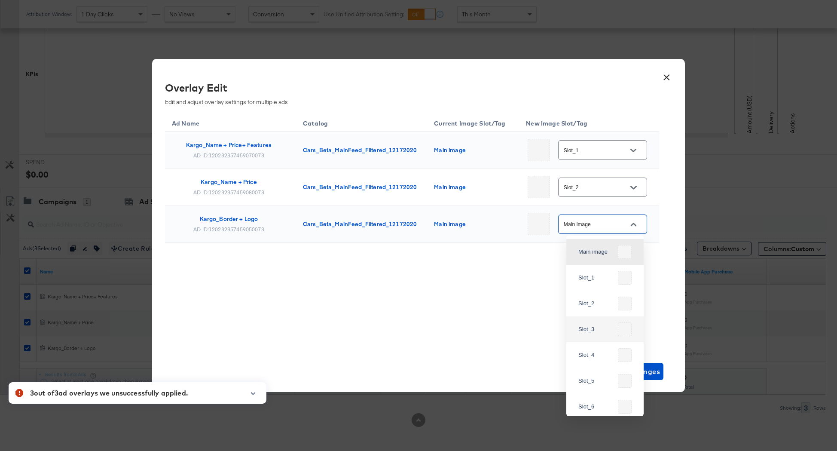
click at [582, 321] on div "Slot_3" at bounding box center [605, 329] width 64 height 21
type input "Slot_3"
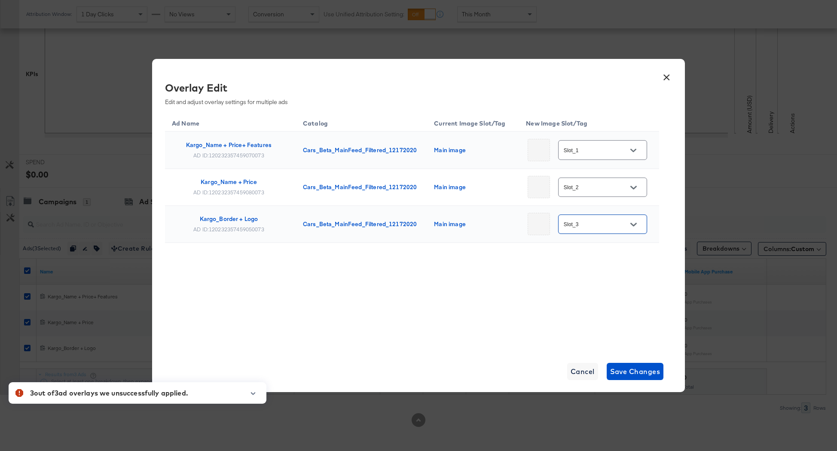
click at [607, 283] on div "Ad Name Catalog Current Image Slot/Tag New Image Slot/Tag Kargo_Name + Price+ F…" at bounding box center [412, 199] width 494 height 173
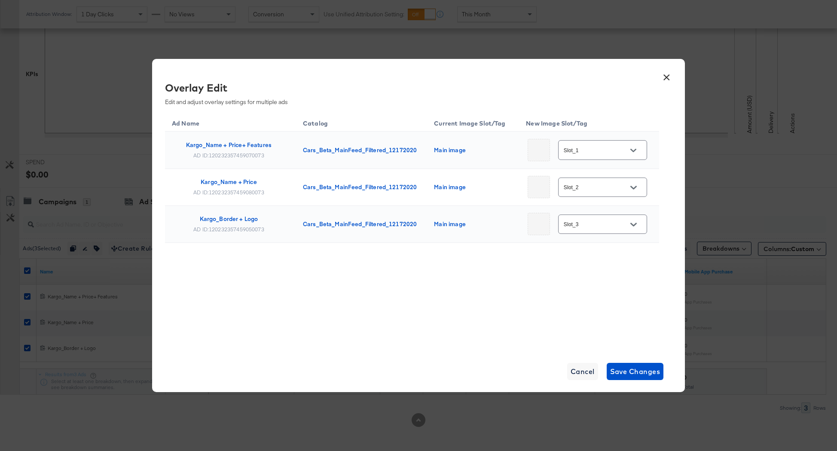
click at [667, 74] on button "×" at bounding box center [666, 74] width 15 height 15
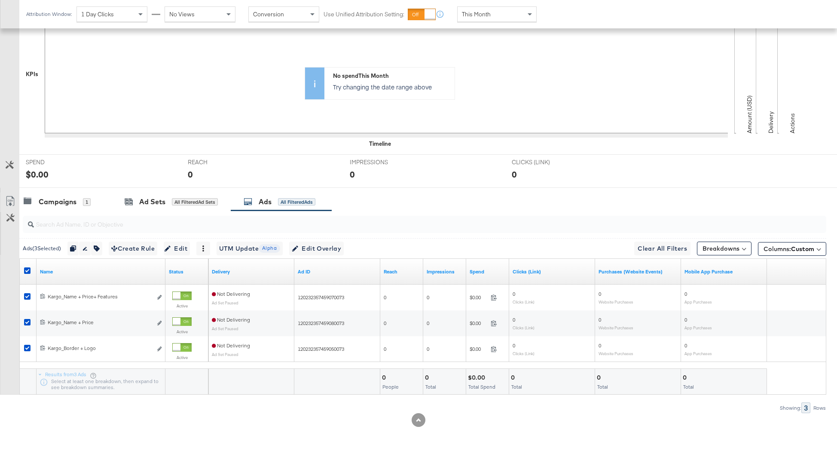
scroll to position [0, 0]
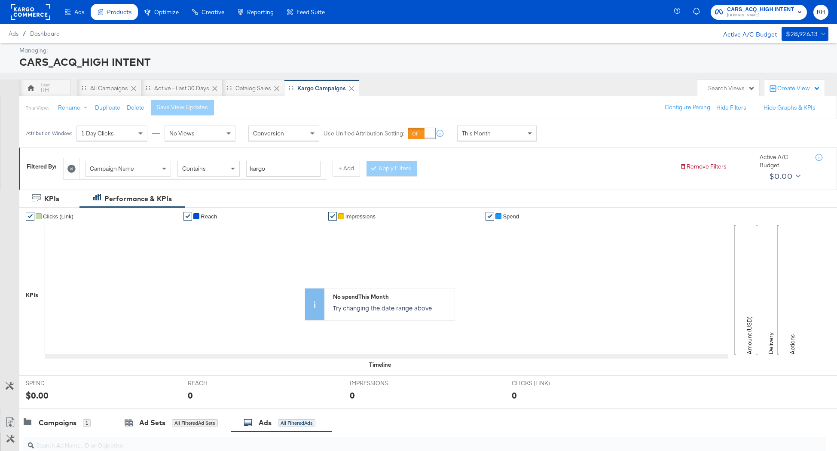
click at [17, 13] on rect at bounding box center [31, 11] width 40 height 15
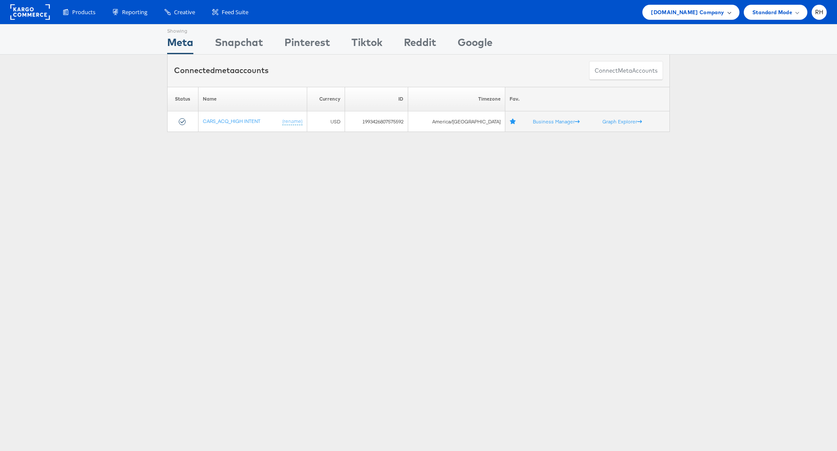
click at [691, 12] on span "[DOMAIN_NAME] Company" at bounding box center [687, 12] width 73 height 9
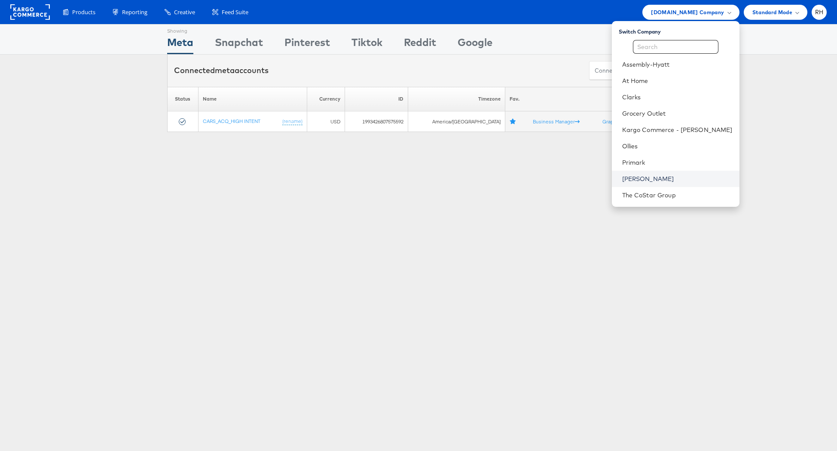
click at [673, 175] on link "[PERSON_NAME]" at bounding box center [677, 178] width 110 height 9
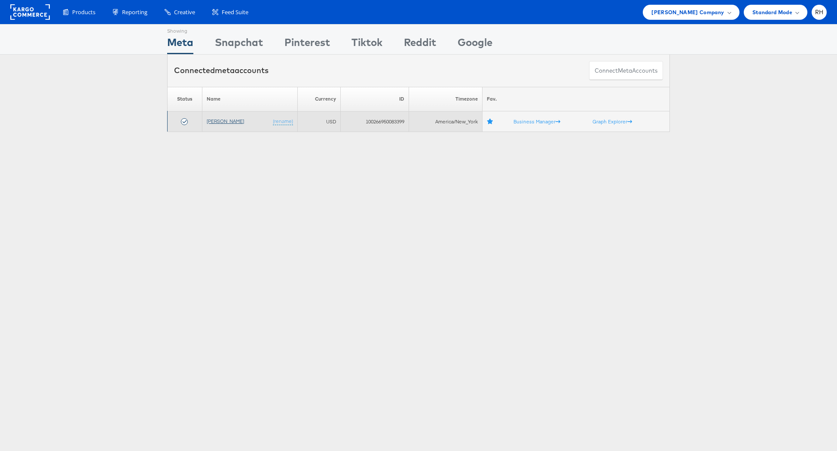
click at [214, 122] on link "[PERSON_NAME]" at bounding box center [225, 121] width 37 height 6
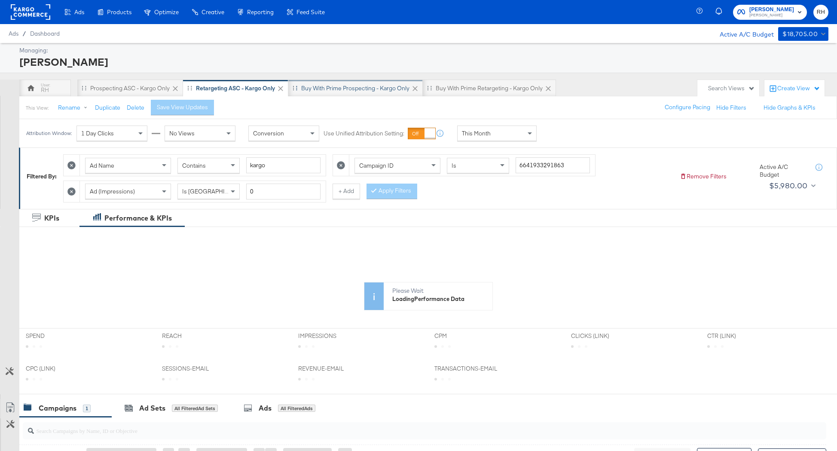
click at [317, 89] on div "Buy with Prime Prospecting - Kargo only" at bounding box center [355, 88] width 108 height 8
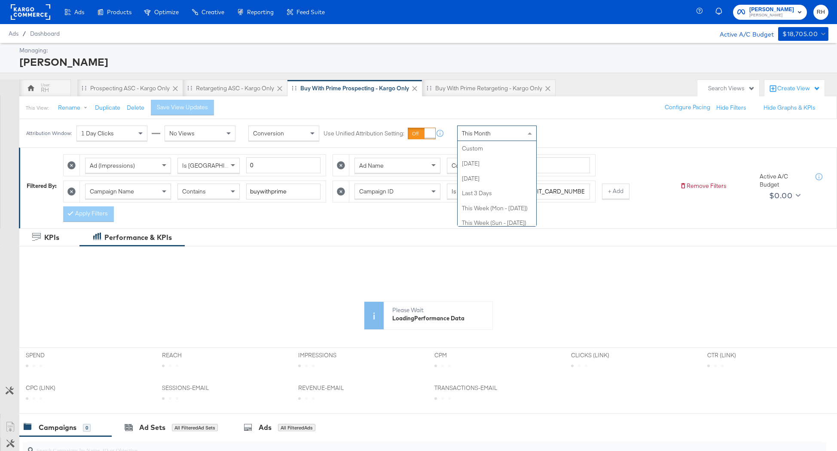
click at [509, 134] on div "This Month" at bounding box center [497, 133] width 79 height 15
click at [548, 136] on icon at bounding box center [548, 134] width 6 height 6
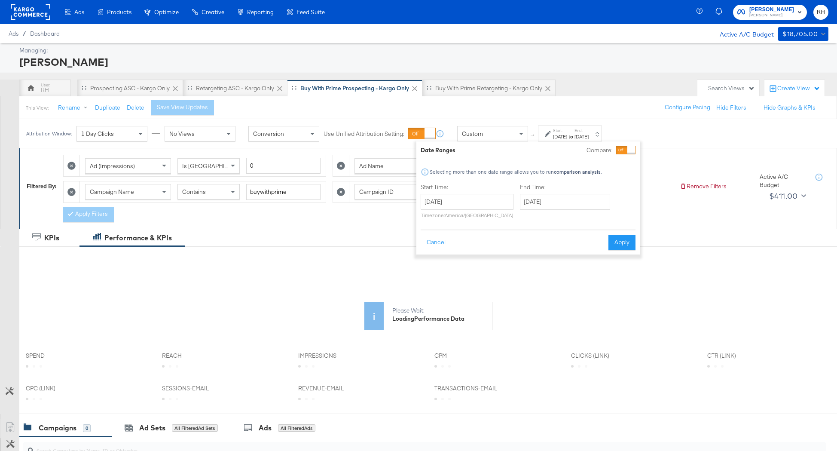
click at [474, 210] on div "August 21st 2025 ‹ August 2025 › Su Mo Tu We Th Fr Sa 27 28 29 30 31 1 2 3 4 5 …" at bounding box center [467, 206] width 93 height 24
click at [477, 207] on input "August 21st 2025" at bounding box center [467, 201] width 93 height 15
click at [490, 266] on td "14" at bounding box center [489, 269] width 15 height 12
type input "August 14th 2025"
click at [536, 205] on input "August 21st 2025" at bounding box center [566, 201] width 90 height 15
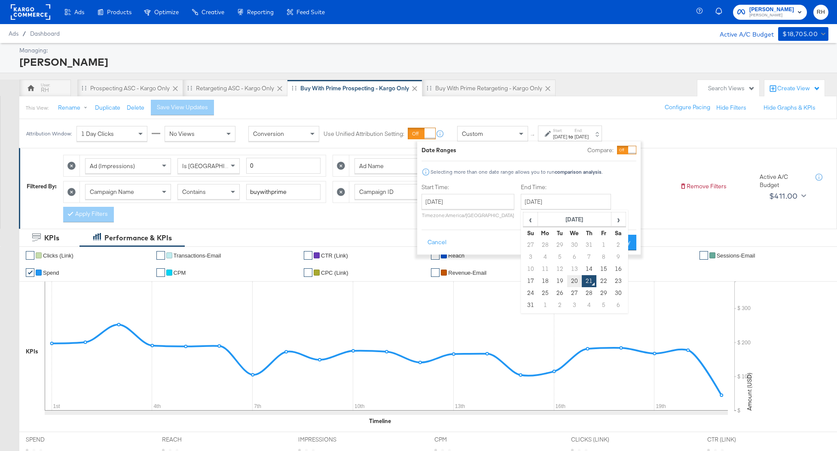
click at [568, 275] on td "20" at bounding box center [574, 281] width 15 height 12
type input "August 20th 2025"
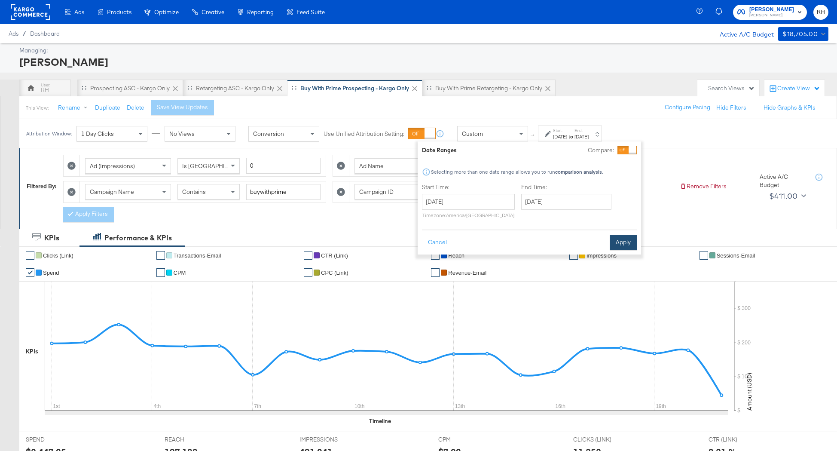
click at [615, 241] on button "Apply" at bounding box center [623, 242] width 27 height 15
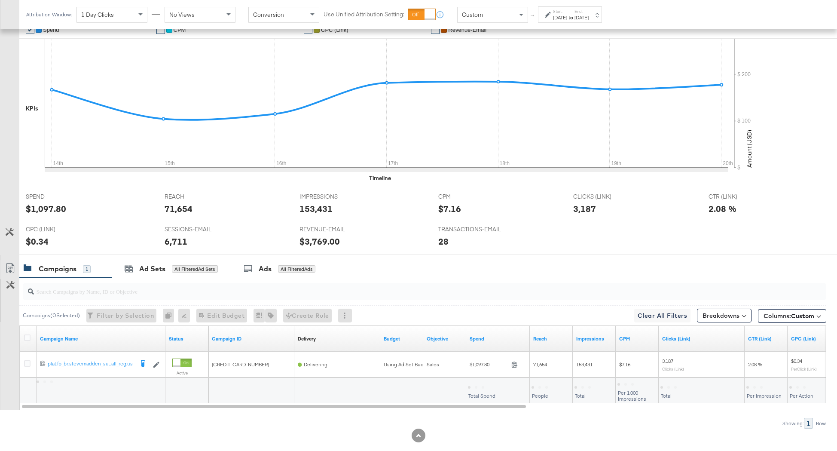
scroll to position [258, 0]
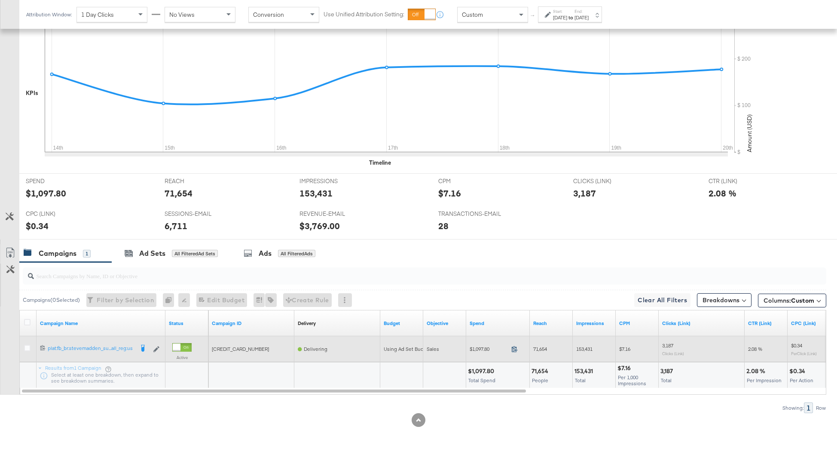
click at [515, 349] on icon at bounding box center [514, 349] width 6 height 6
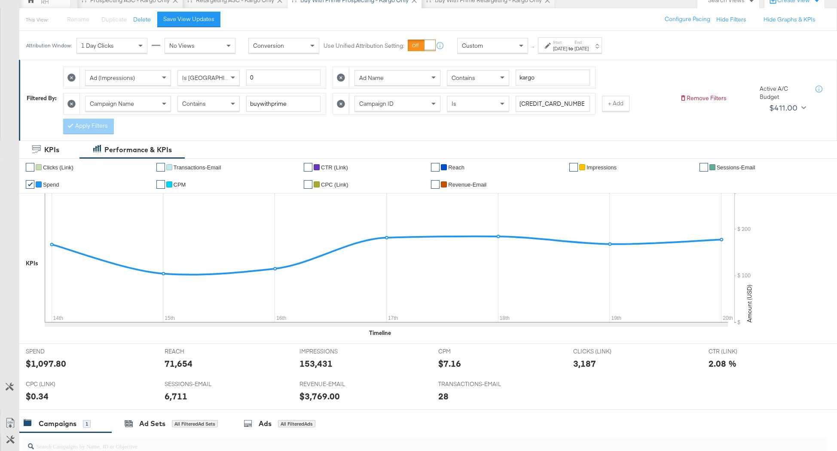
scroll to position [61, 0]
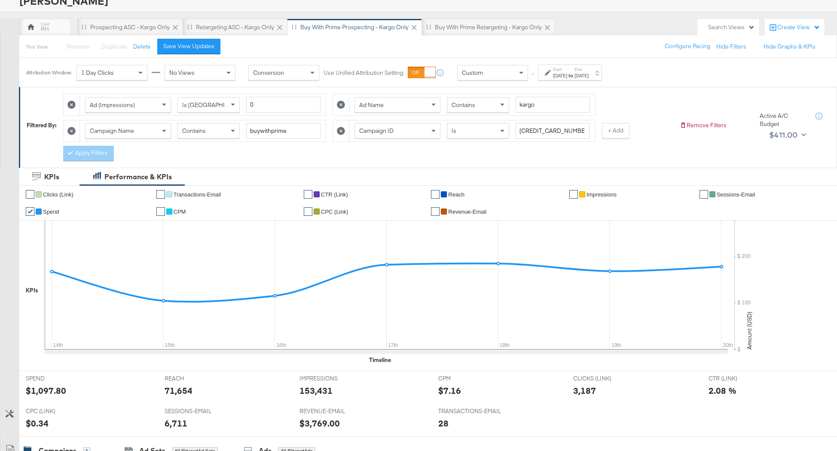
click at [449, 106] on div "Contains" at bounding box center [477, 105] width 61 height 15
click at [105, 153] on button "Apply Filters" at bounding box center [88, 153] width 51 height 15
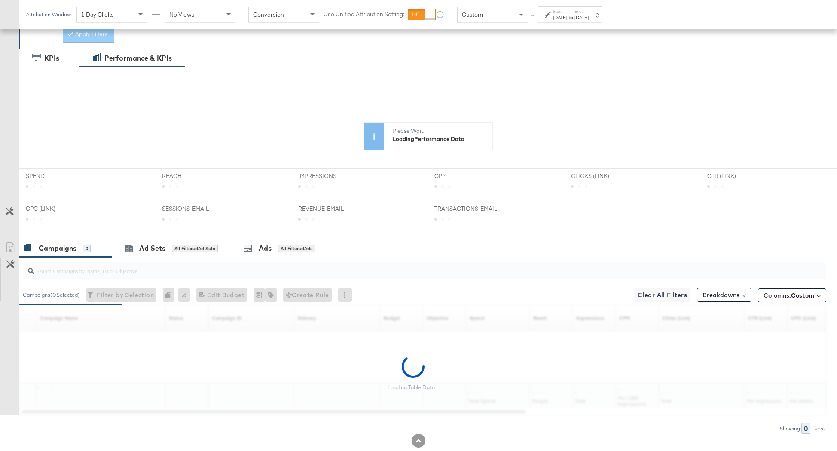
scroll to position [200, 0]
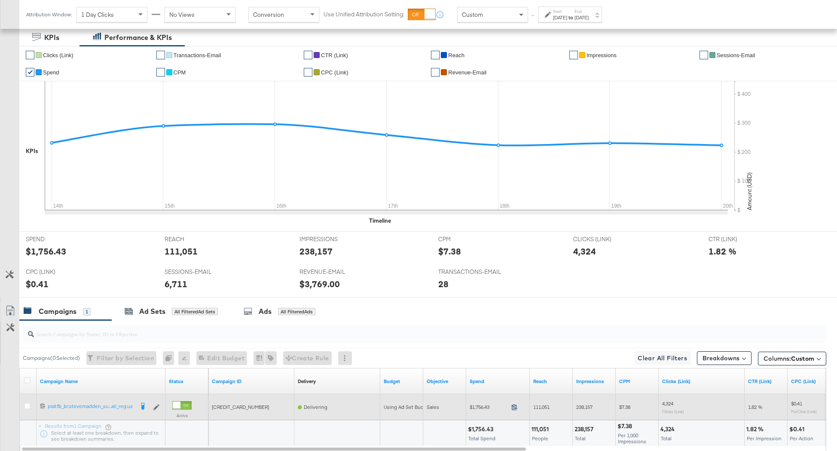
click at [515, 407] on icon at bounding box center [514, 407] width 6 height 6
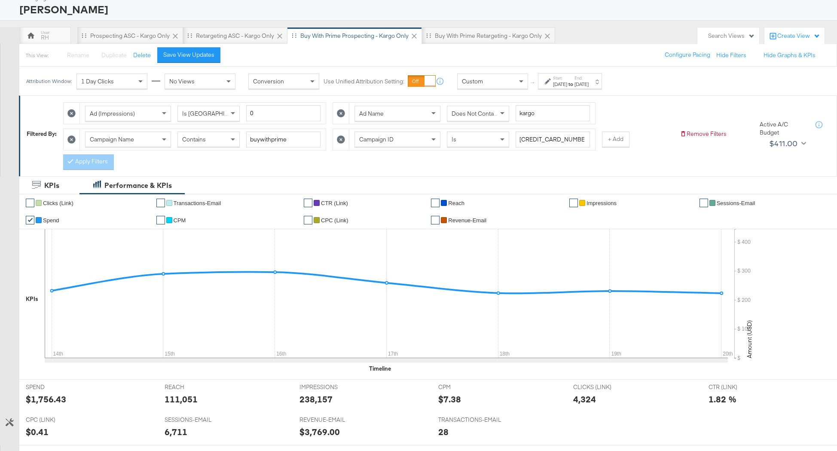
scroll to position [0, 0]
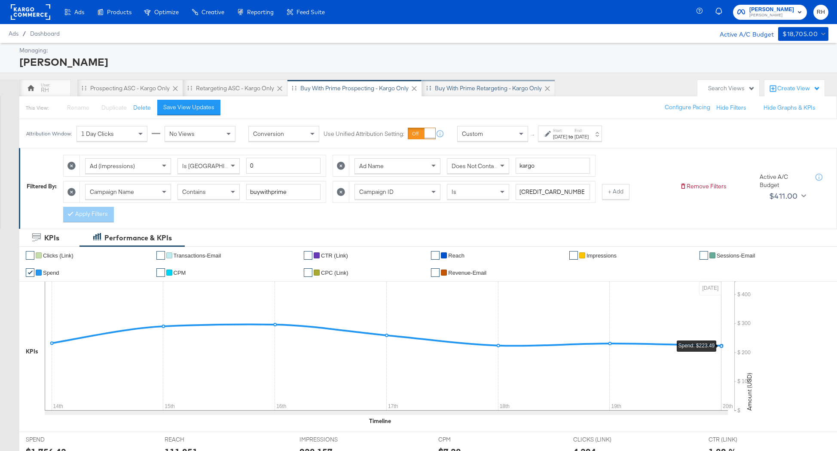
click at [506, 84] on div "Buy with Prime Retargeting - Kargo only" at bounding box center [488, 88] width 133 height 17
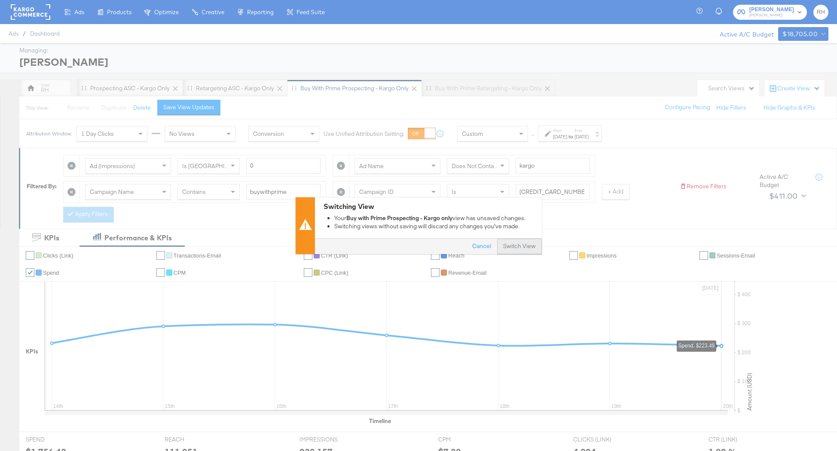
click at [519, 253] on button "Switch View" at bounding box center [519, 246] width 45 height 15
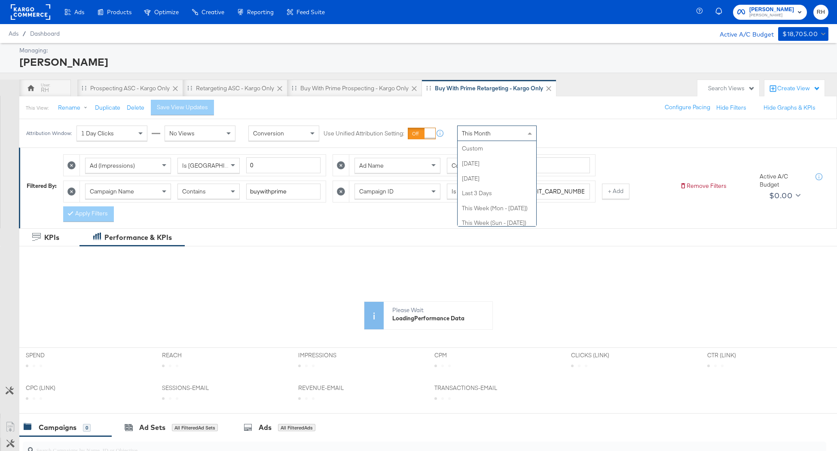
click at [490, 134] on div "This Month" at bounding box center [497, 133] width 79 height 15
click at [559, 138] on div "Aug 21st 2025" at bounding box center [560, 136] width 14 height 7
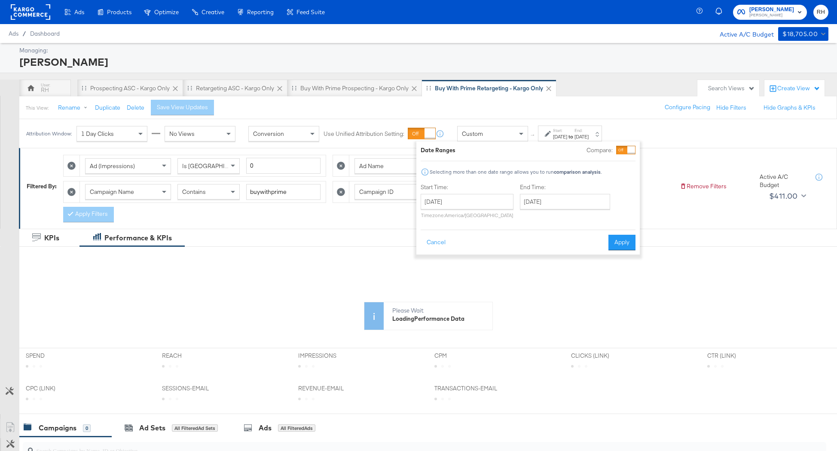
click at [499, 193] on div "Start Time: August 21st 2025 ‹ August 2025 › Su Mo Tu We Th Fr Sa 27 28 29 30 3…" at bounding box center [467, 202] width 93 height 39
click at [494, 206] on input "August 21st 2025" at bounding box center [467, 201] width 93 height 15
click at [490, 265] on td "14" at bounding box center [489, 269] width 15 height 12
type input "August 14th 2025"
click at [530, 199] on input "August 21st 2025" at bounding box center [566, 201] width 90 height 15
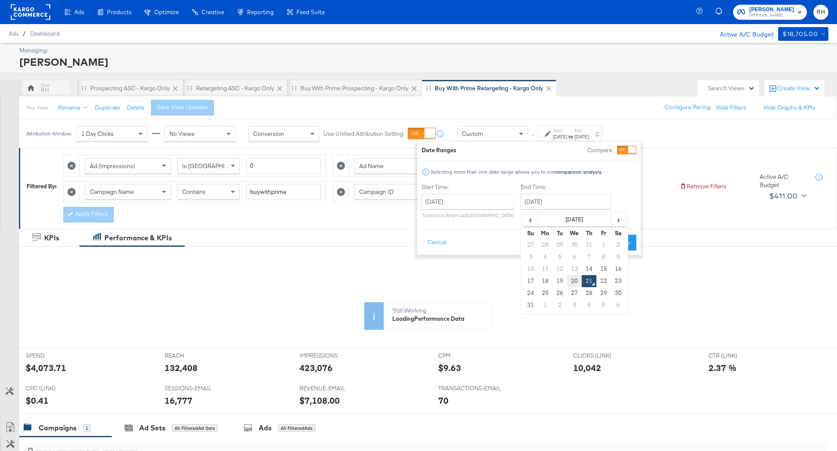
click at [569, 278] on td "20" at bounding box center [574, 281] width 15 height 12
type input "August 20th 2025"
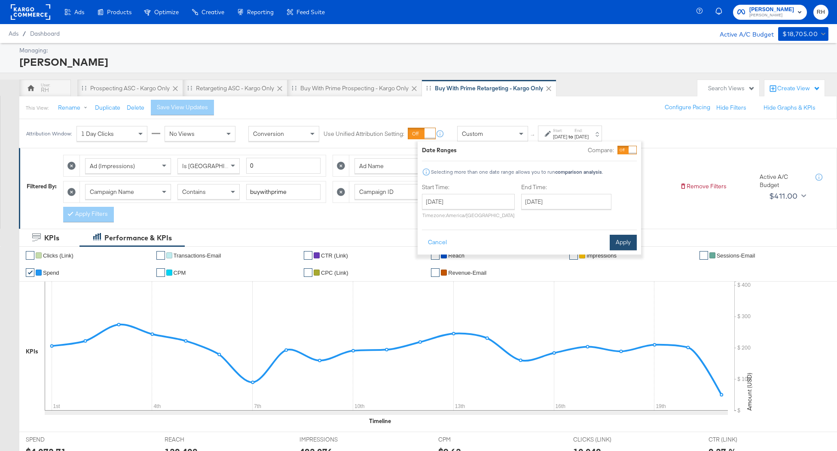
click at [619, 240] on button "Apply" at bounding box center [623, 242] width 27 height 15
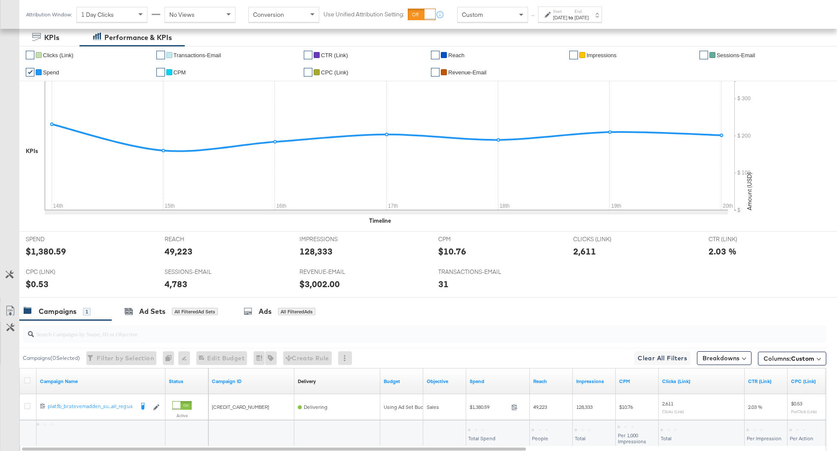
scroll to position [258, 0]
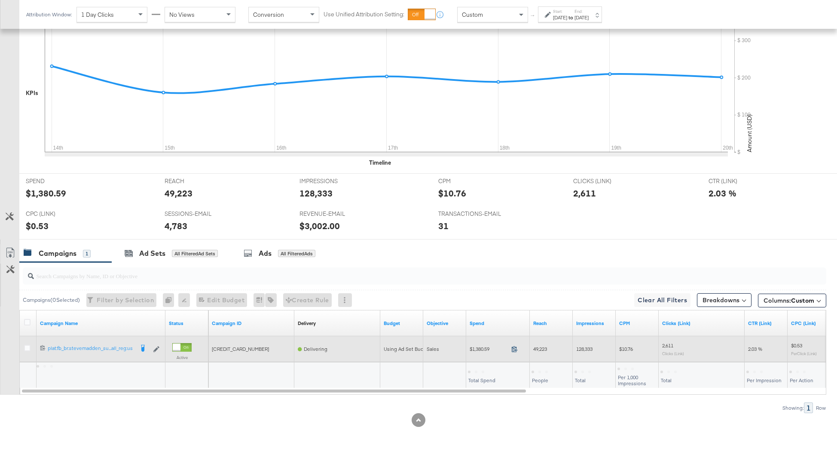
click at [513, 350] on icon at bounding box center [514, 349] width 6 height 6
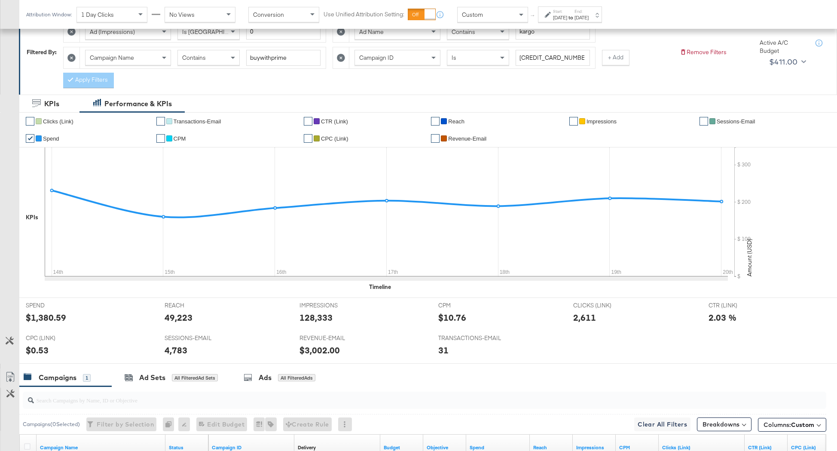
scroll to position [2, 0]
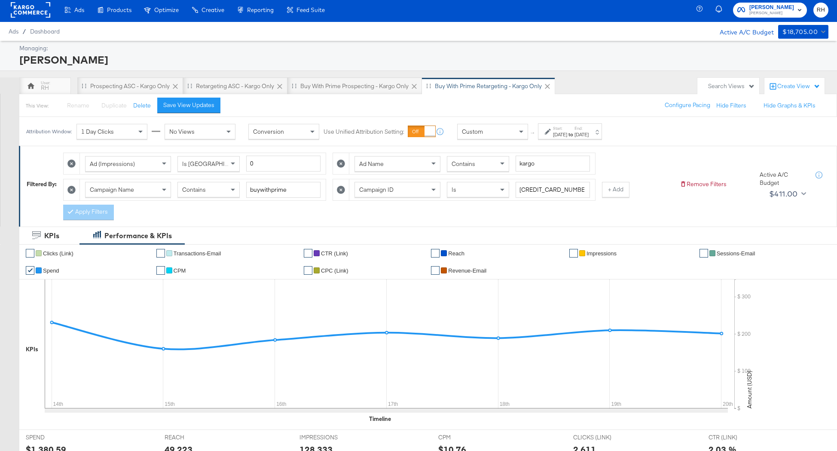
click at [458, 166] on span "Contains" at bounding box center [464, 164] width 24 height 8
click at [100, 211] on button "Apply Filters" at bounding box center [88, 212] width 51 height 15
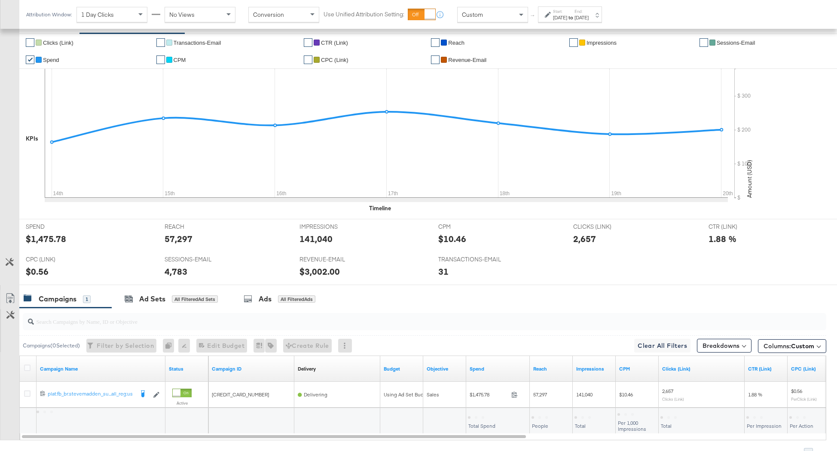
scroll to position [258, 0]
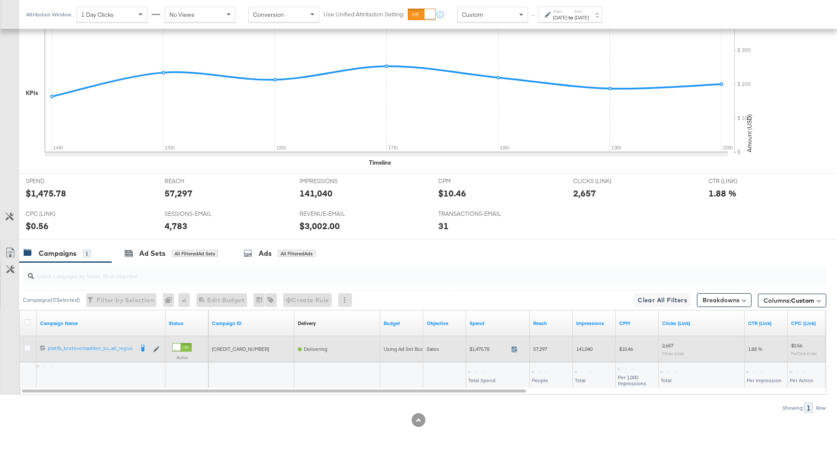
click at [514, 350] on icon at bounding box center [514, 349] width 6 height 6
